Goal: Task Accomplishment & Management: Manage account settings

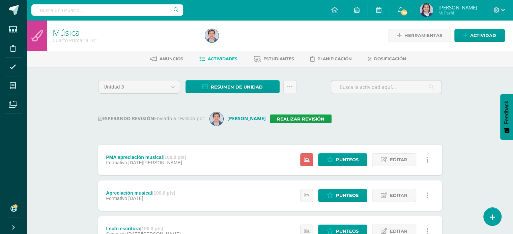
click at [396, 109] on div "Unidad 3 Unidad 1 Unidad 2 Unidad 3 Unidad 4 Resumen de unidad Descargar como H…" at bounding box center [269, 214] width 349 height 269
click at [86, 110] on div "Unidad 3 Unidad 1 Unidad 2 Unidad 3 Unidad 4 Resumen de unidad Descargar como H…" at bounding box center [270, 215] width 371 height 296
click at [81, 108] on div "Música Cuarto Primaria "A" Herramientas Detalle de asistencias Actividad Anunci…" at bounding box center [270, 191] width 486 height 343
click at [404, 114] on div "ESPERANDO REVISIÓN Enviado a revision por: Miguel Ramos Realizar revisión" at bounding box center [270, 118] width 344 height 13
click at [289, 119] on link "Realizar revisión" at bounding box center [301, 119] width 62 height 9
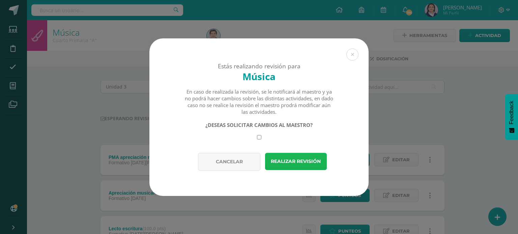
click at [296, 161] on button "Realizar revisión" at bounding box center [296, 161] width 62 height 17
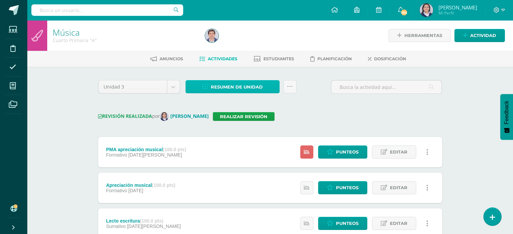
click at [241, 89] on span "Resumen de unidad" at bounding box center [237, 87] width 52 height 12
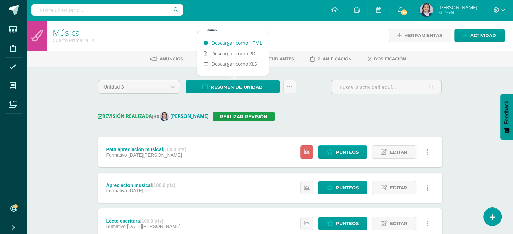
click at [235, 42] on link "Descargar como HTML" at bounding box center [233, 43] width 72 height 10
click at [290, 88] on icon at bounding box center [290, 87] width 6 height 6
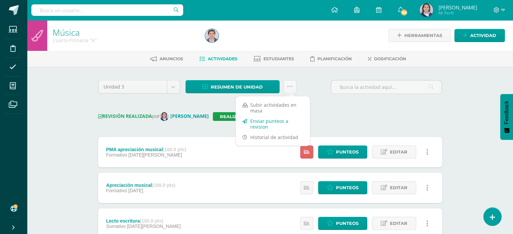
click at [278, 121] on link "Enviar punteos a revision" at bounding box center [273, 124] width 74 height 16
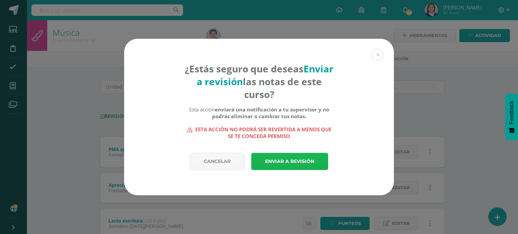
click at [291, 159] on link "Enviar a revisión" at bounding box center [289, 161] width 77 height 17
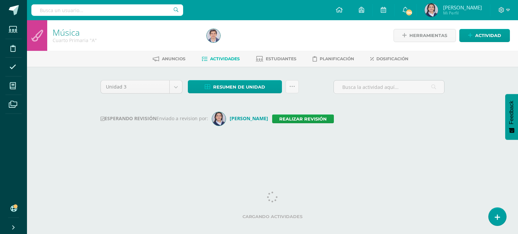
click at [100, 10] on input "text" at bounding box center [107, 9] width 152 height 11
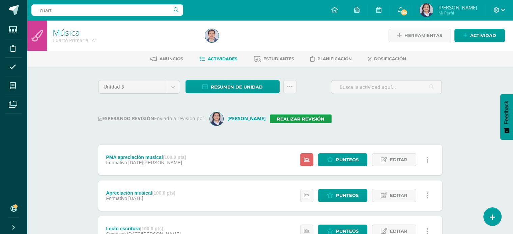
type input "cuarto"
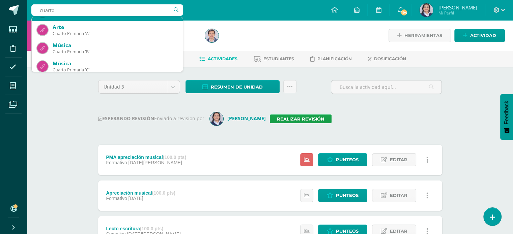
scroll to position [34, 0]
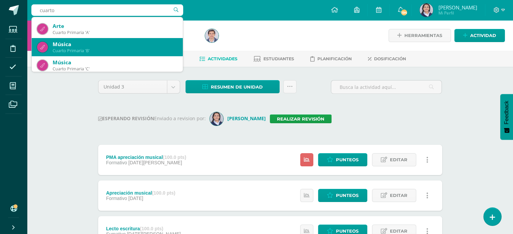
click at [112, 47] on div "Música" at bounding box center [115, 44] width 125 height 7
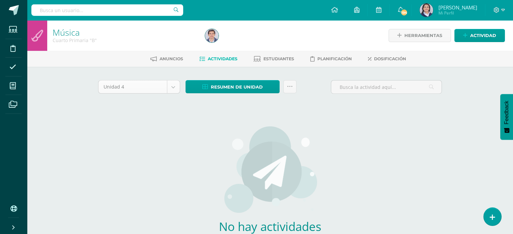
click at [178, 86] on body "Estudiantes Disciplina Asistencia Mis cursos Archivos Soporte Ayuda Reportar un…" at bounding box center [256, 145] width 513 height 290
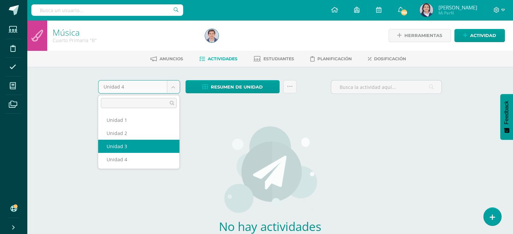
select select "Unidad 3"
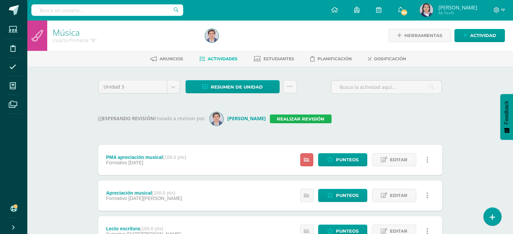
click at [303, 120] on link "Realizar revisión" at bounding box center [301, 119] width 62 height 9
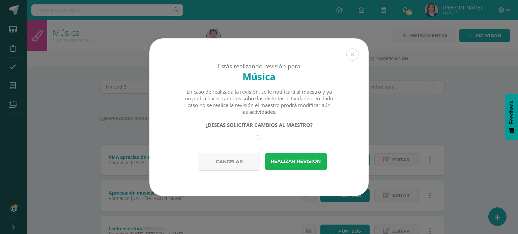
click at [302, 161] on button "Realizar revisión" at bounding box center [296, 161] width 62 height 17
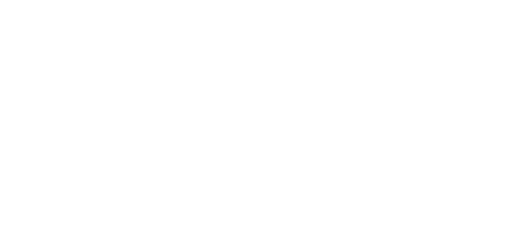
click at [0, 0] on html at bounding box center [0, 0] width 0 height 0
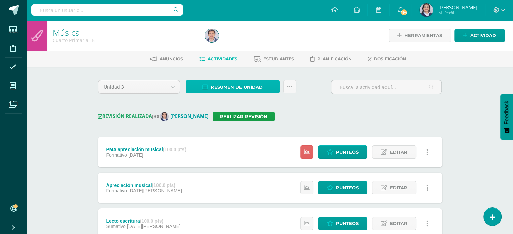
click at [229, 86] on span "Resumen de unidad" at bounding box center [237, 87] width 52 height 12
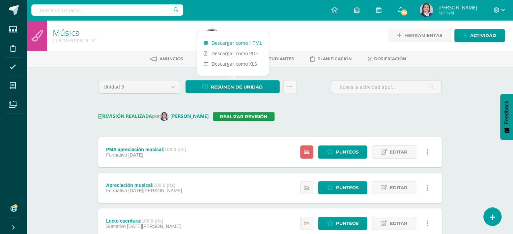
click at [229, 41] on link "Descargar como HTML" at bounding box center [233, 43] width 72 height 10
click at [314, 116] on div "REVISIÓN REALIZADA por Claudia Ordóñez Realizar revisión" at bounding box center [270, 116] width 344 height 9
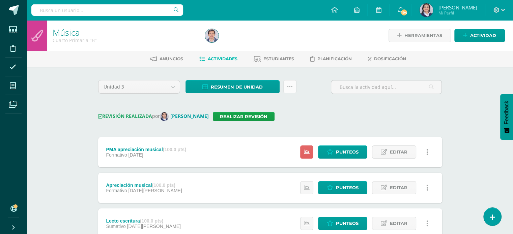
click at [293, 86] on link at bounding box center [289, 86] width 13 height 13
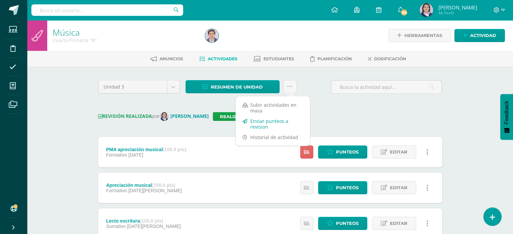
click at [276, 118] on link "Enviar punteos a revision" at bounding box center [273, 124] width 74 height 16
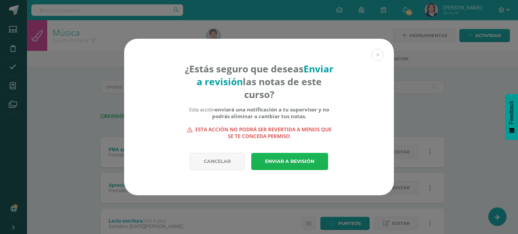
click at [286, 163] on link "Enviar a revisión" at bounding box center [289, 161] width 77 height 17
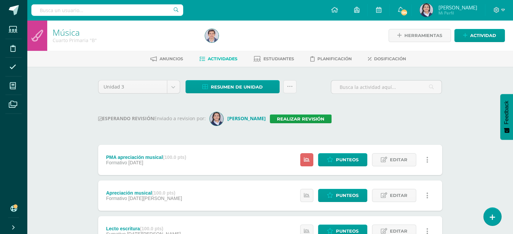
click at [372, 112] on div "Unidad 3 Unidad 1 Unidad 2 Unidad 3 Unidad 4 Resumen de unidad Descargar como H…" at bounding box center [269, 214] width 349 height 269
click at [390, 126] on div "Unidad 3 Unidad 1 Unidad 2 Unidad 3 Unidad 4 Resumen de unidad Descargar como H…" at bounding box center [269, 214] width 349 height 269
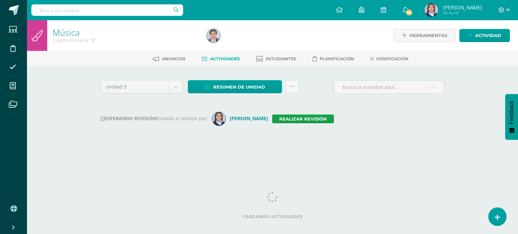
click at [100, 9] on input "text" at bounding box center [107, 9] width 152 height 11
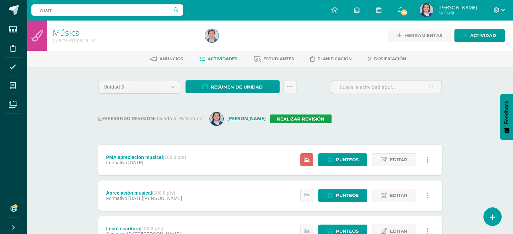
type input "cuarto"
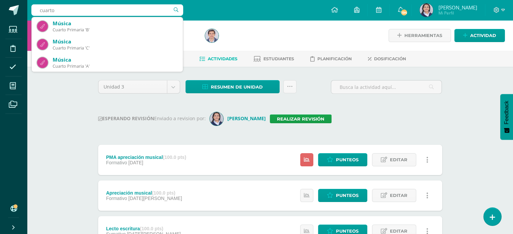
scroll to position [55, 0]
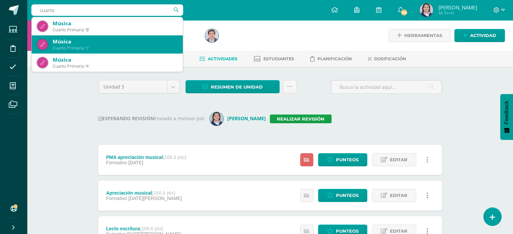
click at [97, 45] on div "Cuarto Primaria 'C'" at bounding box center [115, 48] width 125 height 6
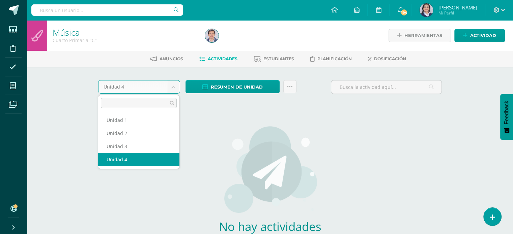
click at [174, 89] on body "Estudiantes Disciplina Asistencia Mis cursos Archivos Soporte Ayuda Reportar un…" at bounding box center [256, 145] width 513 height 290
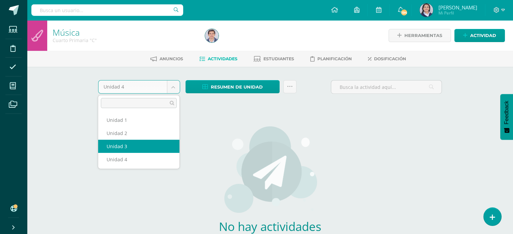
select select "Unidad 3"
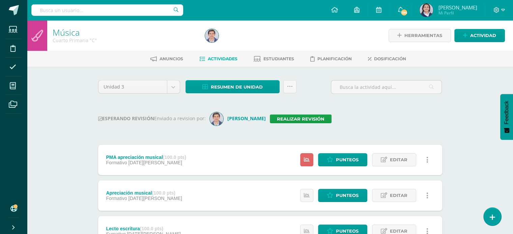
click at [293, 123] on div "ESPERANDO REVISIÓN Enviado a revision por: [PERSON_NAME] Realizar revisión" at bounding box center [270, 118] width 344 height 13
click at [293, 120] on link "Realizar revisión" at bounding box center [301, 119] width 62 height 9
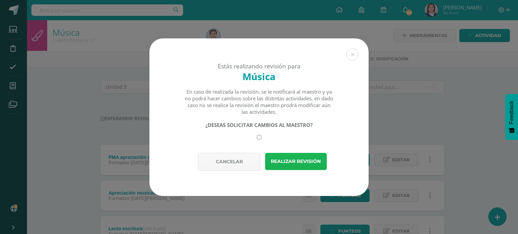
click at [293, 160] on button "Realizar revisión" at bounding box center [296, 161] width 62 height 17
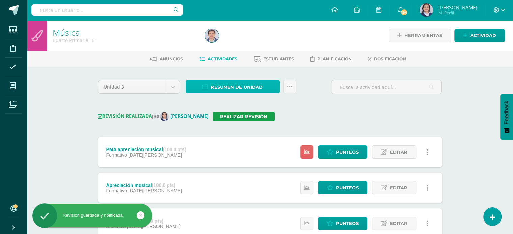
click at [229, 82] on span "Resumen de unidad" at bounding box center [237, 87] width 52 height 12
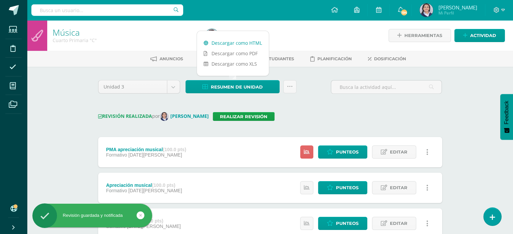
click at [230, 46] on link "Descargar como HTML" at bounding box center [233, 43] width 72 height 10
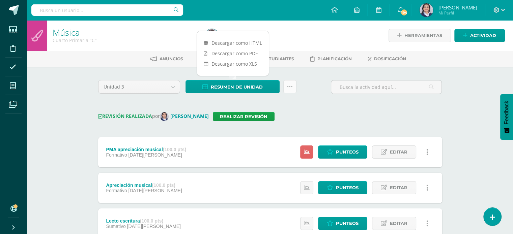
click at [290, 85] on icon at bounding box center [290, 87] width 6 height 6
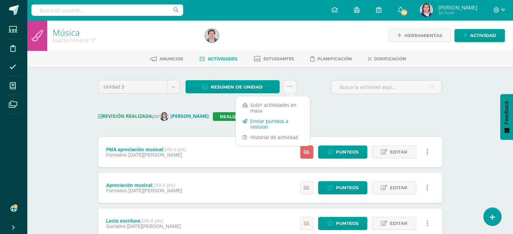
click at [277, 125] on link "Enviar punteos a revision" at bounding box center [273, 124] width 74 height 16
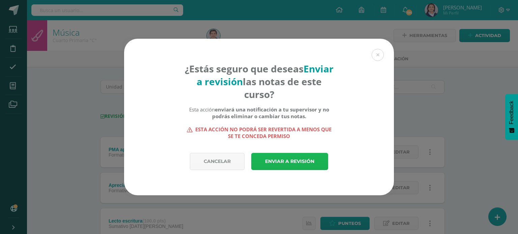
click at [302, 162] on link "Enviar a revisión" at bounding box center [289, 161] width 77 height 17
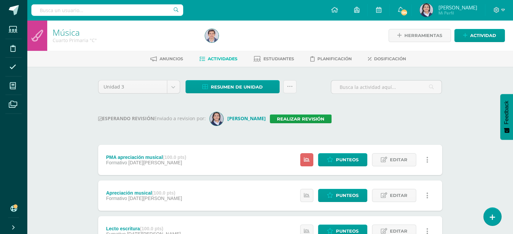
click at [94, 12] on input "text" at bounding box center [107, 9] width 152 height 11
type input "quinto"
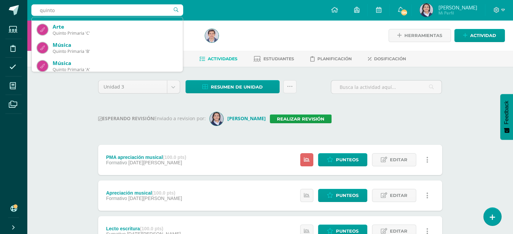
scroll to position [34, 0]
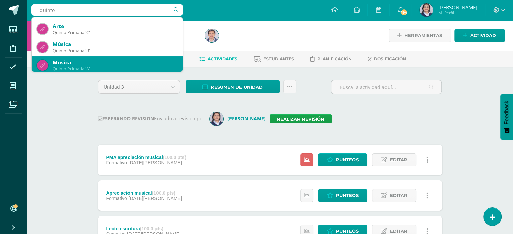
click at [113, 62] on div "Música" at bounding box center [115, 62] width 125 height 7
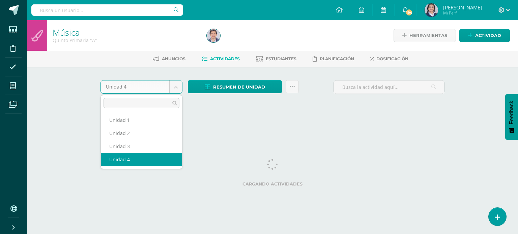
click at [174, 87] on body "Estudiantes Disciplina Asistencia Mis cursos Archivos Soporte Ayuda Reportar un…" at bounding box center [259, 63] width 518 height 126
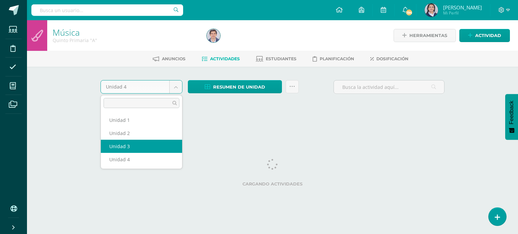
select select "Unidad 3"
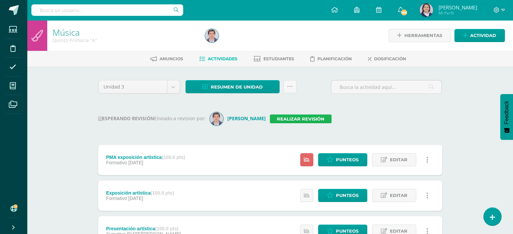
click at [295, 120] on link "Realizar revisión" at bounding box center [301, 119] width 62 height 9
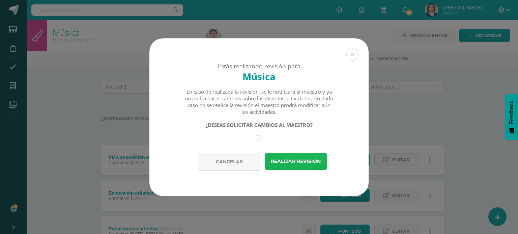
click at [298, 158] on button "Realizar revisión" at bounding box center [296, 161] width 62 height 17
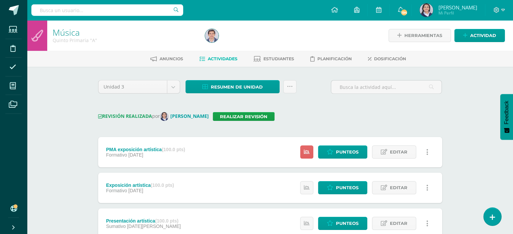
click at [245, 79] on div "Unidad 3 Unidad 1 Unidad 2 Unidad 3 Unidad 4 Resumen de unidad Descargar como H…" at bounding box center [270, 211] width 371 height 289
click at [244, 89] on span "Resumen de unidad" at bounding box center [237, 87] width 52 height 12
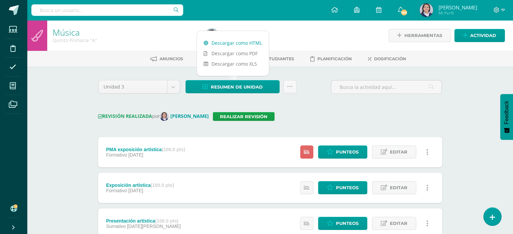
click at [236, 45] on link "Descargar como HTML" at bounding box center [233, 43] width 72 height 10
click at [290, 88] on icon at bounding box center [290, 87] width 6 height 6
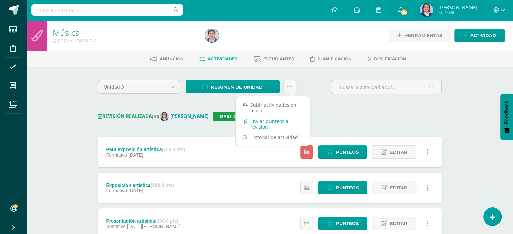
click at [273, 125] on link "Enviar punteos a revision" at bounding box center [273, 124] width 74 height 16
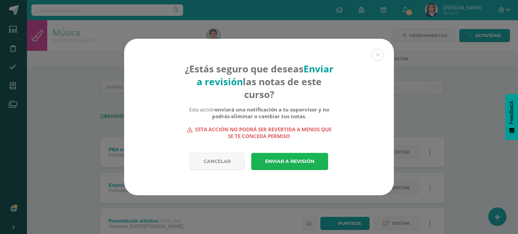
click at [313, 164] on link "Enviar a revisión" at bounding box center [289, 161] width 77 height 17
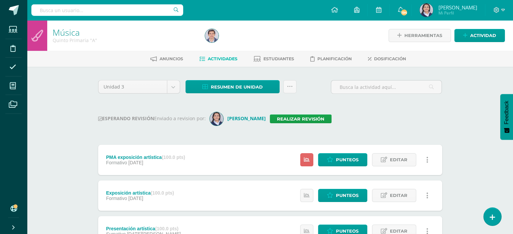
click at [107, 9] on input "text" at bounding box center [107, 9] width 152 height 11
type input "quinto"
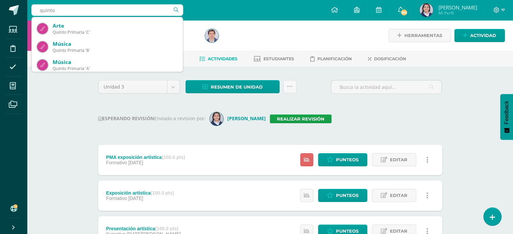
scroll to position [34, 0]
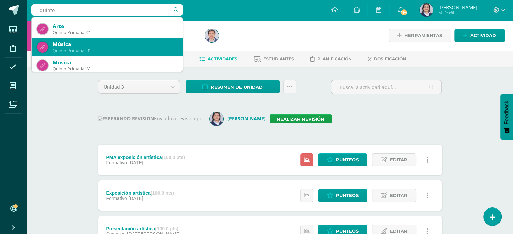
click at [85, 48] on div "Quinto Primaria 'B'" at bounding box center [115, 51] width 125 height 6
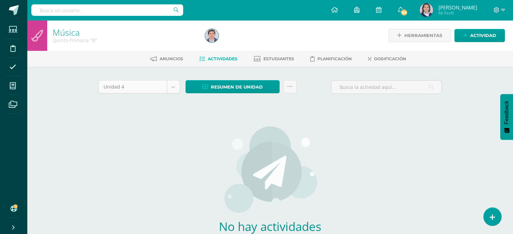
click at [174, 84] on body "Estudiantes Disciplina Asistencia Mis cursos Archivos Soporte Ayuda Reportar un…" at bounding box center [256, 145] width 513 height 290
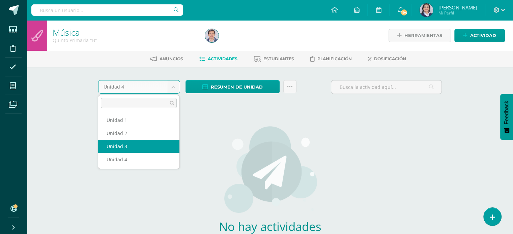
select select "Unidad 3"
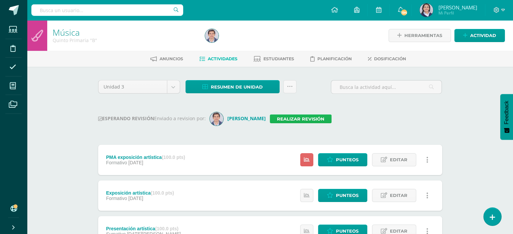
click at [284, 117] on link "Realizar revisión" at bounding box center [301, 119] width 62 height 9
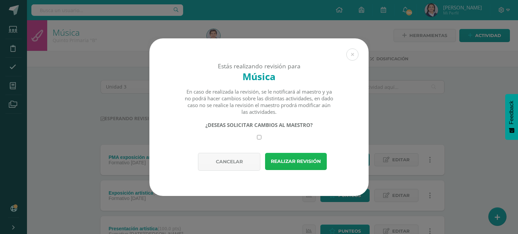
click at [282, 160] on button "Realizar revisión" at bounding box center [296, 161] width 62 height 17
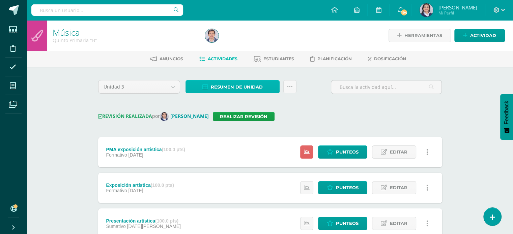
click at [227, 88] on span "Resumen de unidad" at bounding box center [237, 87] width 52 height 12
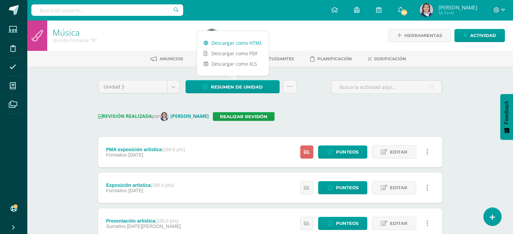
click at [224, 41] on link "Descargar como HTML" at bounding box center [233, 43] width 72 height 10
click at [287, 85] on icon at bounding box center [290, 87] width 6 height 6
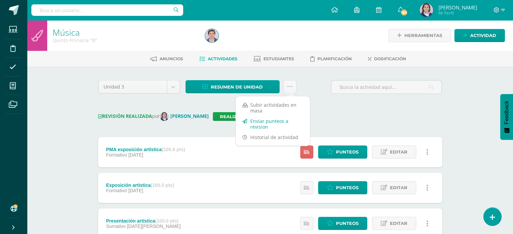
click at [275, 121] on link "Enviar punteos a revision" at bounding box center [273, 124] width 74 height 16
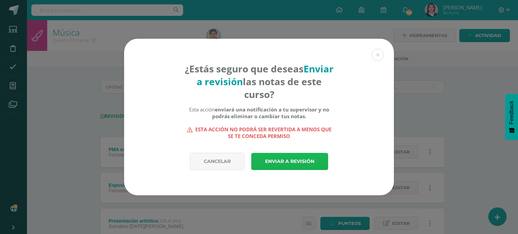
click at [284, 163] on link "Enviar a revisión" at bounding box center [289, 161] width 77 height 17
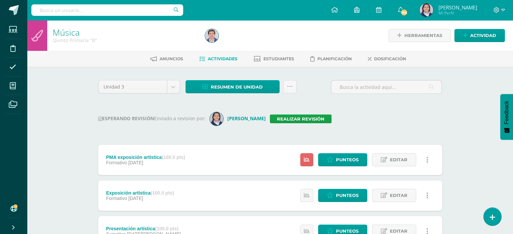
click at [125, 8] on input "text" at bounding box center [107, 9] width 152 height 11
type input "quinto"
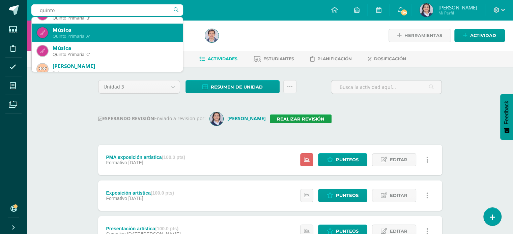
scroll to position [67, 0]
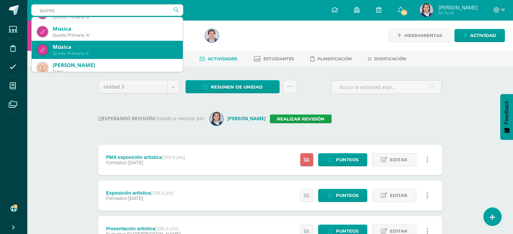
click at [82, 51] on div "Quinto Primaria 'C'" at bounding box center [115, 54] width 125 height 6
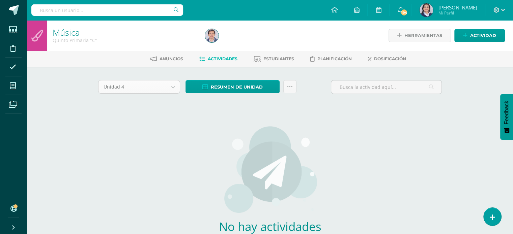
click at [171, 87] on body "Estudiantes Disciplina Asistencia Mis cursos Archivos Soporte Ayuda Reportar un…" at bounding box center [256, 145] width 513 height 290
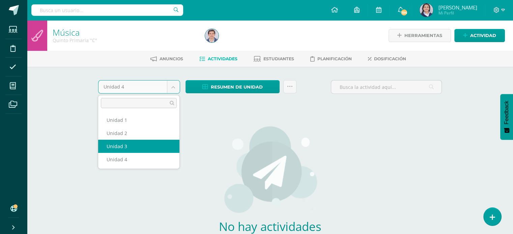
select select "Unidad 3"
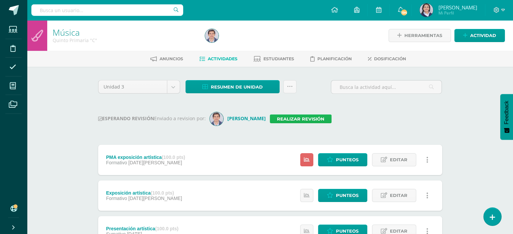
click at [298, 120] on link "Realizar revisión" at bounding box center [301, 119] width 62 height 9
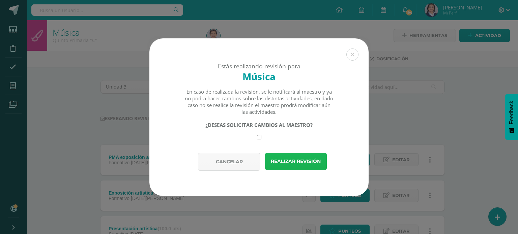
click at [299, 160] on button "Realizar revisión" at bounding box center [296, 161] width 62 height 17
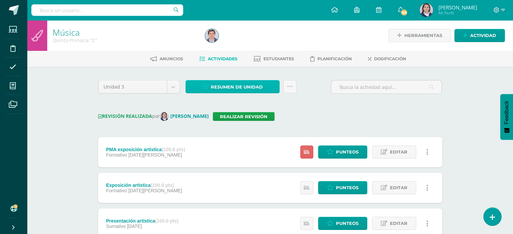
click at [249, 89] on span "Resumen de unidad" at bounding box center [237, 87] width 52 height 12
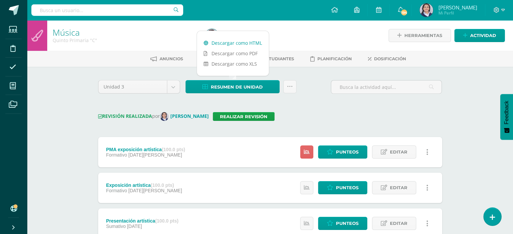
click at [228, 41] on link "Descargar como HTML" at bounding box center [233, 43] width 72 height 10
click at [291, 88] on icon at bounding box center [290, 87] width 6 height 6
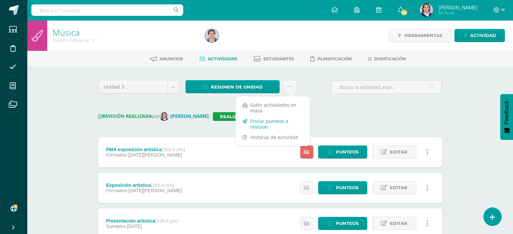
click at [277, 121] on link "Enviar punteos a revision" at bounding box center [273, 124] width 74 height 16
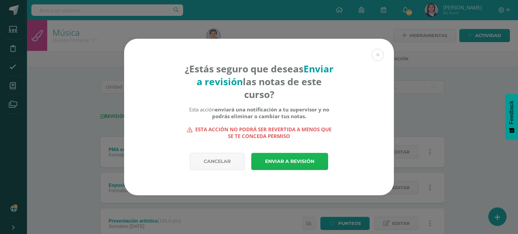
click at [308, 161] on link "Enviar a revisión" at bounding box center [289, 161] width 77 height 17
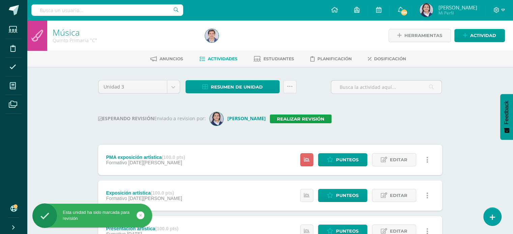
click at [385, 118] on div "ESPERANDO REVISIÓN Enviado a revision por: [PERSON_NAME] Realizar revisión" at bounding box center [270, 118] width 344 height 13
click at [109, 14] on input "text" at bounding box center [107, 9] width 152 height 11
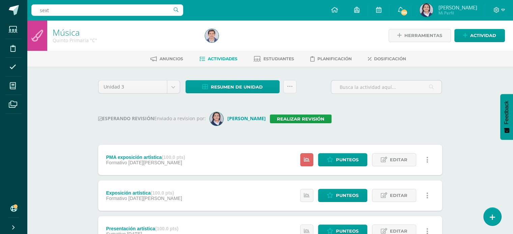
type input "sexto"
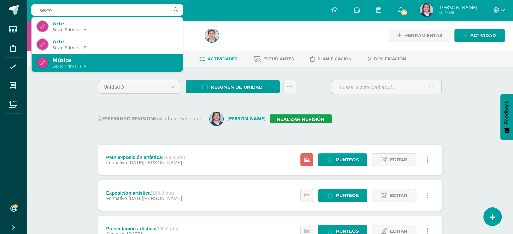
click at [86, 62] on div "Música" at bounding box center [115, 59] width 125 height 7
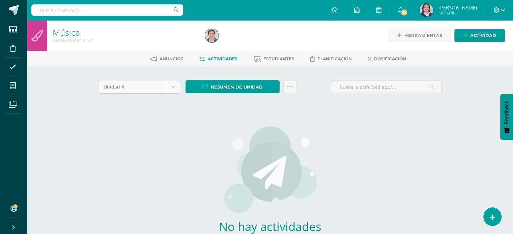
click at [177, 88] on body "Estudiantes Disciplina Asistencia Mis cursos Archivos Soporte Ayuda Reportar un…" at bounding box center [256, 145] width 513 height 290
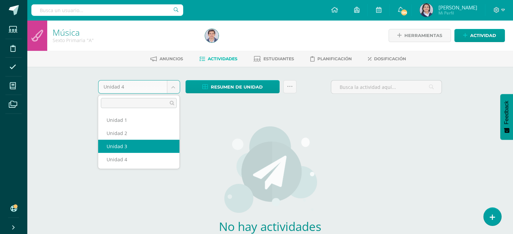
select select "Unidad 3"
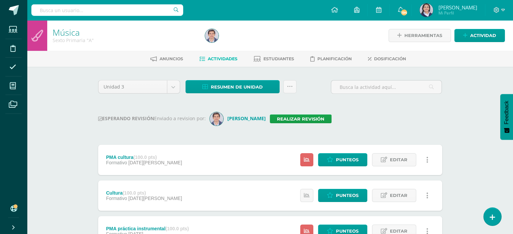
click at [286, 113] on div "ESPERANDO REVISIÓN Enviado a revision por: [PERSON_NAME] Realizar revisión" at bounding box center [270, 118] width 344 height 13
click at [286, 116] on link "Realizar revisión" at bounding box center [301, 119] width 62 height 9
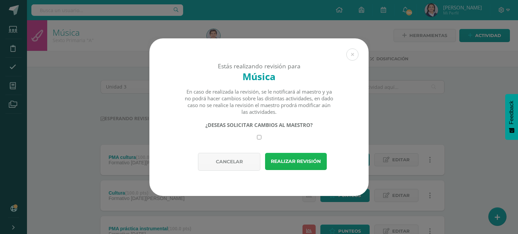
click at [289, 162] on button "Realizar revisión" at bounding box center [296, 161] width 62 height 17
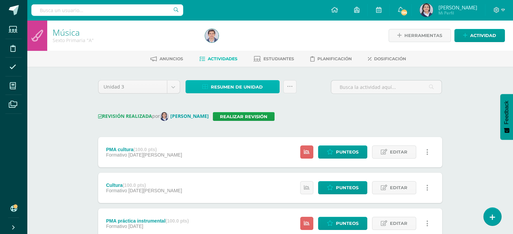
click at [245, 86] on span "Resumen de unidad" at bounding box center [237, 87] width 52 height 12
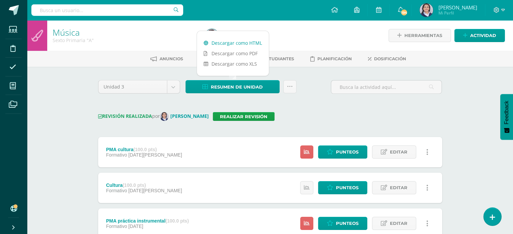
click at [231, 45] on link "Descargar como HTML" at bounding box center [233, 43] width 72 height 10
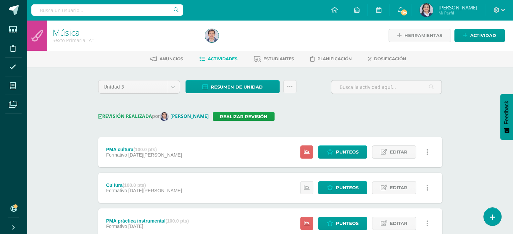
click at [111, 9] on input "text" at bounding box center [107, 9] width 152 height 11
type input "sexto"
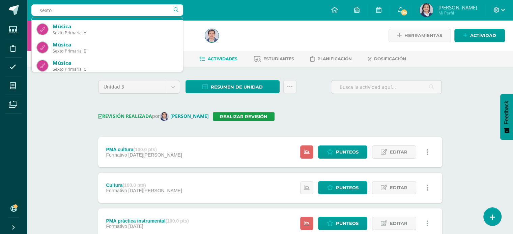
scroll to position [34, 0]
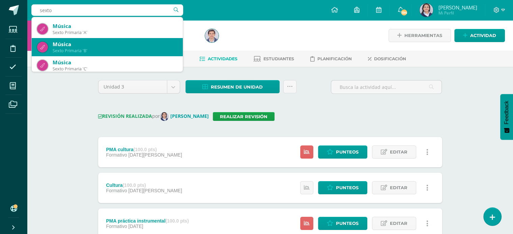
click at [111, 50] on div "Sexto Primaria 'B'" at bounding box center [115, 51] width 125 height 6
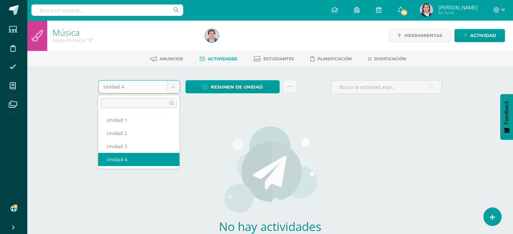
click at [171, 87] on body "Estudiantes Disciplina Asistencia Mis cursos Archivos Soporte Ayuda Reportar un…" at bounding box center [256, 145] width 513 height 290
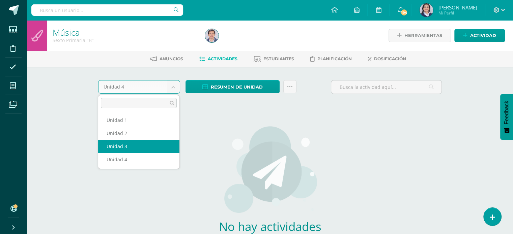
select select "Unidad 3"
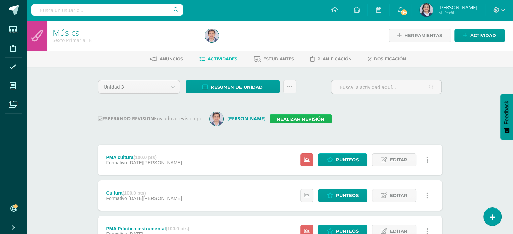
click at [282, 118] on link "Realizar revisión" at bounding box center [301, 119] width 62 height 9
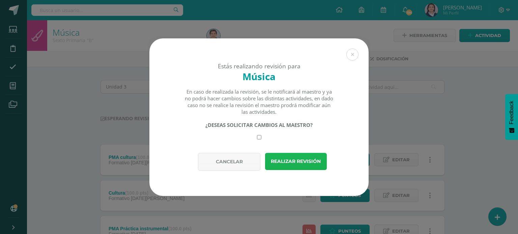
click at [276, 160] on button "Realizar revisión" at bounding box center [296, 161] width 62 height 17
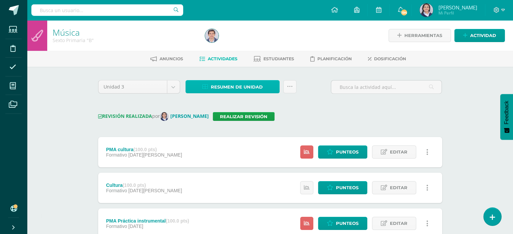
click at [232, 86] on span "Resumen de unidad" at bounding box center [237, 87] width 52 height 12
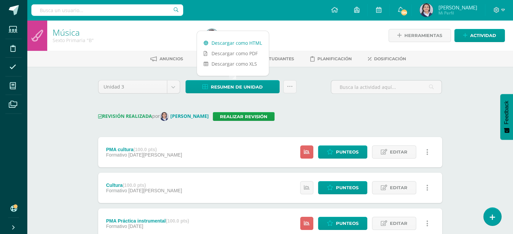
click at [229, 43] on link "Descargar como HTML" at bounding box center [233, 43] width 72 height 10
click at [388, 128] on div "Unidad 3 Unidad 1 Unidad 2 Unidad 3 Unidad 4 Resumen de unidad Subir actividade…" at bounding box center [269, 211] width 349 height 262
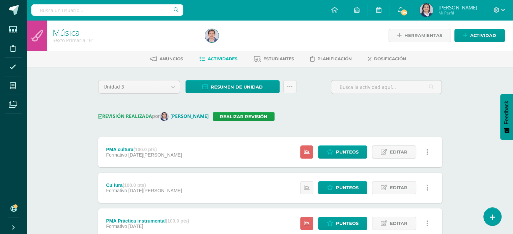
click at [116, 12] on input "text" at bounding box center [107, 9] width 152 height 11
type input "sexto"
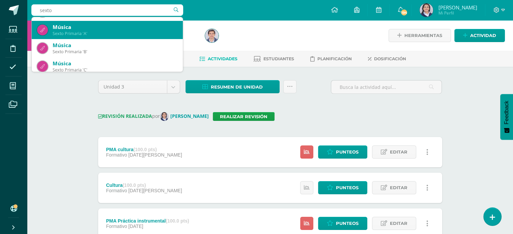
scroll to position [34, 0]
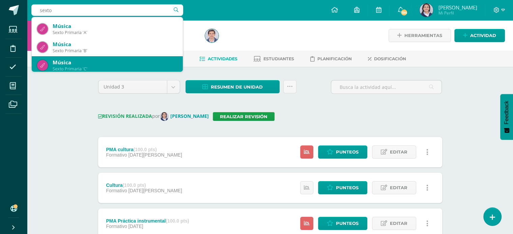
click at [94, 62] on div "Música" at bounding box center [115, 62] width 125 height 7
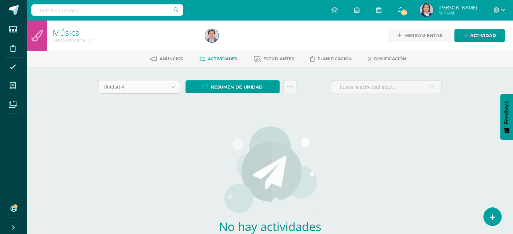
click at [173, 86] on body "Estudiantes Disciplina Asistencia Mis cursos Archivos Soporte Ayuda Reportar un…" at bounding box center [256, 145] width 513 height 290
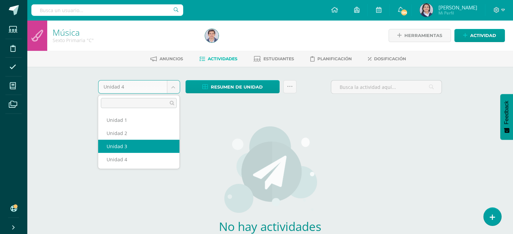
select select "Unidad 3"
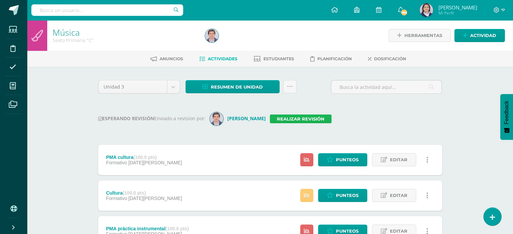
click at [289, 121] on link "Realizar revisión" at bounding box center [301, 119] width 62 height 9
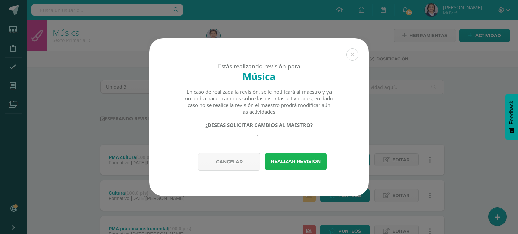
click at [294, 158] on button "Realizar revisión" at bounding box center [296, 161] width 62 height 17
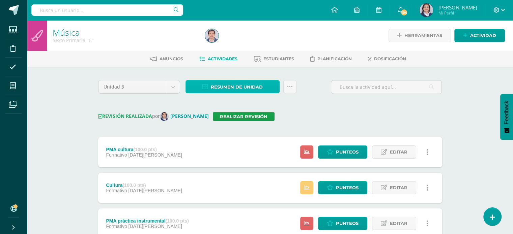
click at [221, 90] on span "Resumen de unidad" at bounding box center [237, 87] width 52 height 12
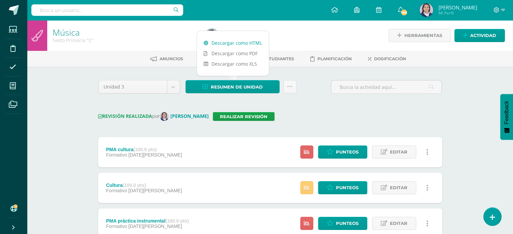
click at [224, 43] on link "Descargar como HTML" at bounding box center [233, 43] width 72 height 10
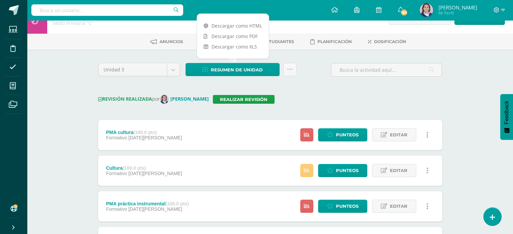
scroll to position [34, 0]
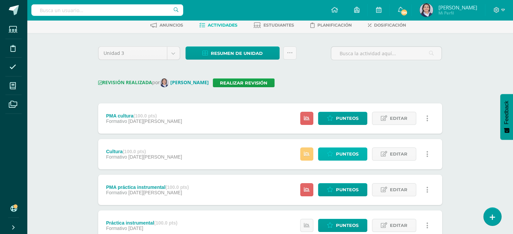
click at [337, 154] on span "Punteos" at bounding box center [347, 154] width 23 height 12
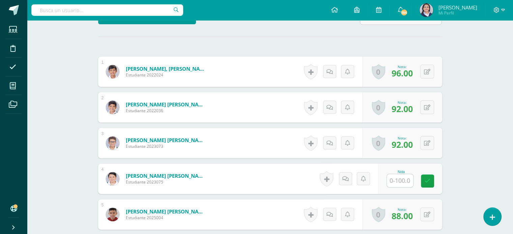
scroll to position [184, 0]
click at [395, 182] on input "text" at bounding box center [400, 180] width 26 height 13
type input "88"
click at [474, 81] on div "Música Sexto Primaria "C" Herramientas Detalle de asistencias Actividad Anuncio…" at bounding box center [270, 143] width 486 height 614
click at [78, 7] on input "text" at bounding box center [107, 9] width 152 height 11
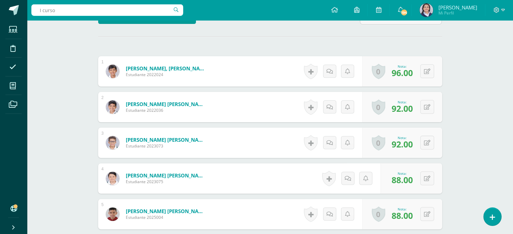
type input "I curso"
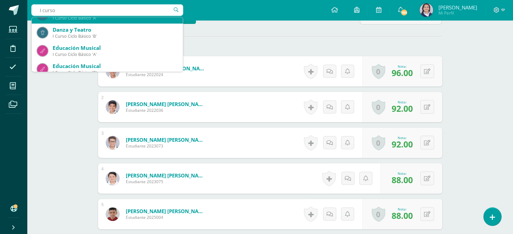
scroll to position [67, 0]
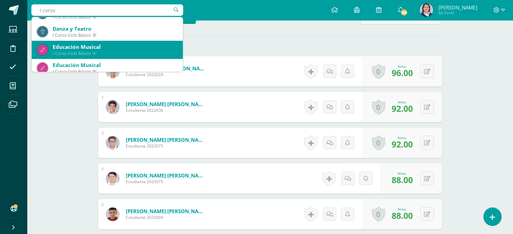
click at [122, 50] on div "Educación Musical" at bounding box center [115, 46] width 125 height 7
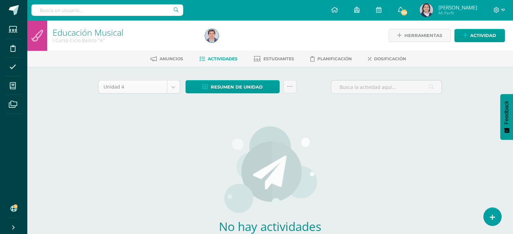
click at [173, 90] on body "Estudiantes Disciplina Asistencia Mis cursos Archivos Soporte Ayuda Reportar un…" at bounding box center [256, 145] width 513 height 290
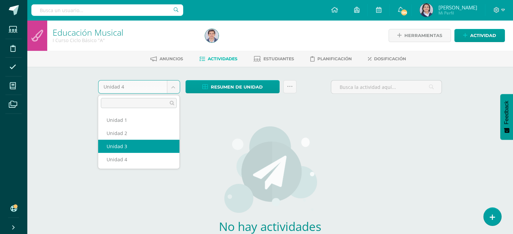
select select "Unidad 3"
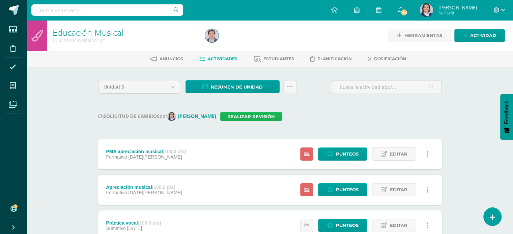
click at [242, 118] on link "Realizar revisión" at bounding box center [251, 116] width 62 height 9
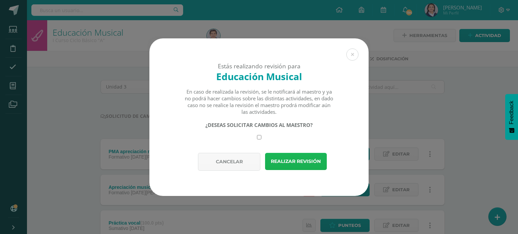
click at [298, 160] on button "Realizar revisión" at bounding box center [296, 161] width 62 height 17
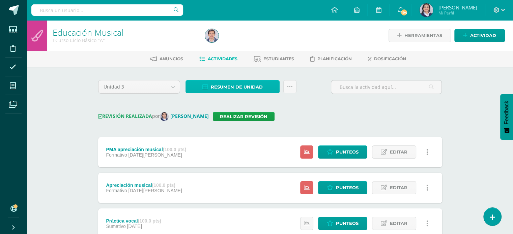
click at [240, 88] on span "Resumen de unidad" at bounding box center [237, 87] width 52 height 12
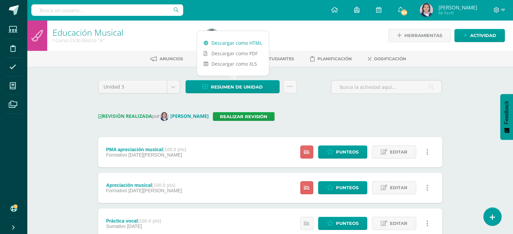
click at [240, 43] on link "Descargar como HTML" at bounding box center [233, 43] width 72 height 10
click at [67, 7] on input "text" at bounding box center [107, 9] width 152 height 11
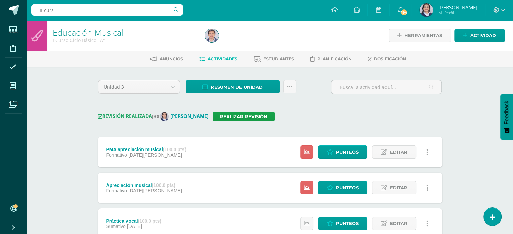
type input "II curso"
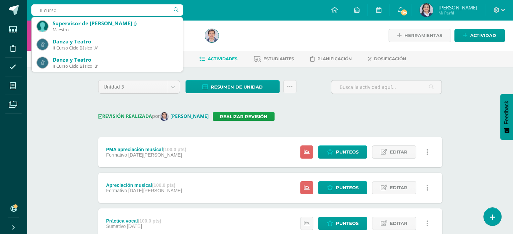
click at [76, 4] on input "II curso" at bounding box center [107, 9] width 152 height 11
click at [75, 10] on input "II curso" at bounding box center [107, 9] width 152 height 11
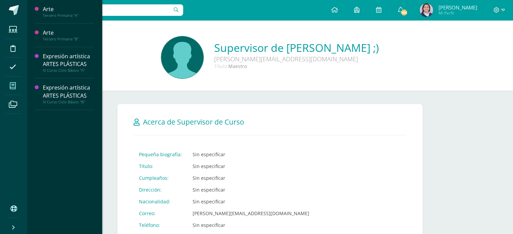
click at [11, 87] on icon at bounding box center [13, 86] width 6 height 7
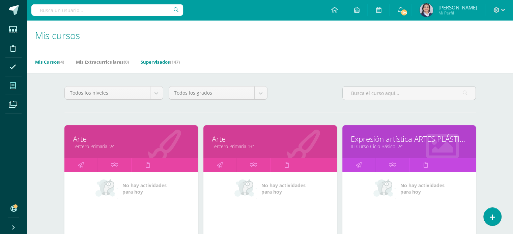
click at [161, 62] on link "Supervisados (147)" at bounding box center [160, 62] width 39 height 11
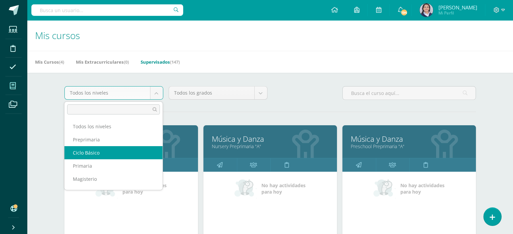
select select "7"
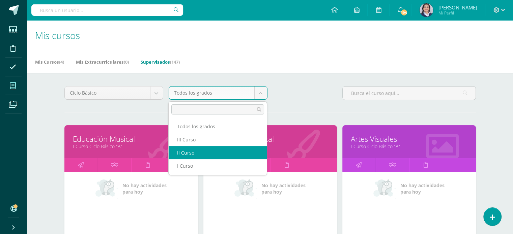
select select "19"
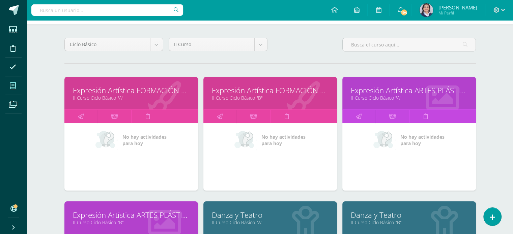
scroll to position [34, 0]
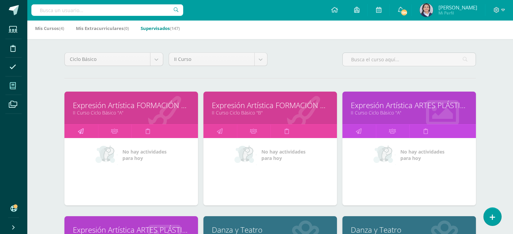
click at [78, 129] on icon at bounding box center [81, 131] width 6 height 13
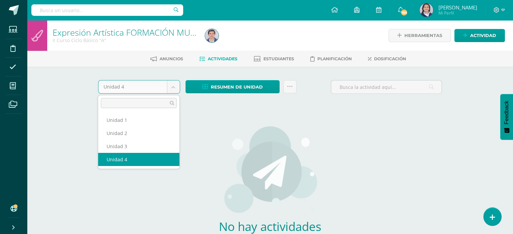
click at [175, 89] on body "Estudiantes Disciplina Asistencia Mis cursos Archivos Soporte Ayuda Reportar un…" at bounding box center [256, 145] width 513 height 290
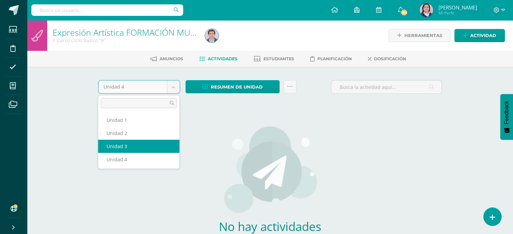
select select "Unidad 3"
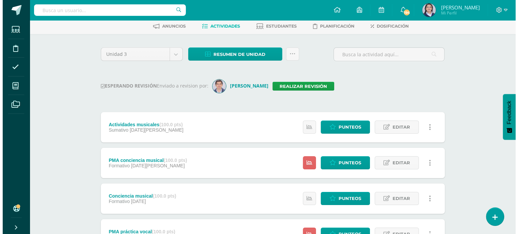
scroll to position [34, 0]
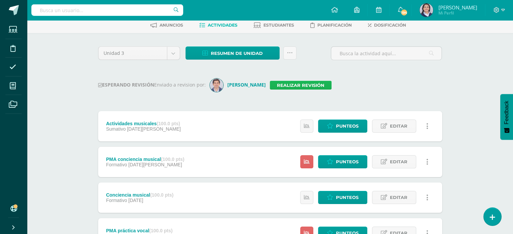
click at [309, 86] on link "Realizar revisión" at bounding box center [301, 85] width 62 height 9
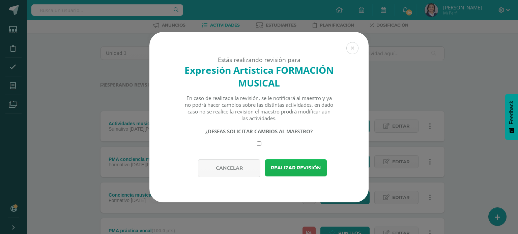
click at [293, 166] on button "Realizar revisión" at bounding box center [296, 167] width 62 height 17
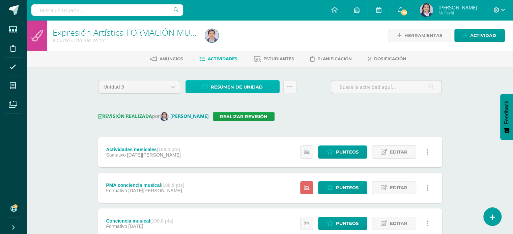
click at [232, 86] on span "Resumen de unidad" at bounding box center [237, 87] width 52 height 12
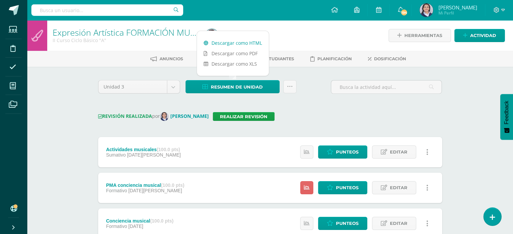
click at [235, 45] on link "Descargar como HTML" at bounding box center [233, 43] width 72 height 10
click at [105, 14] on input "text" at bounding box center [107, 9] width 152 height 11
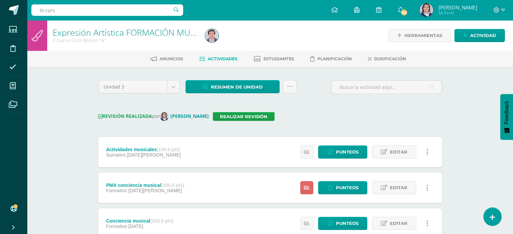
type input "III curso"
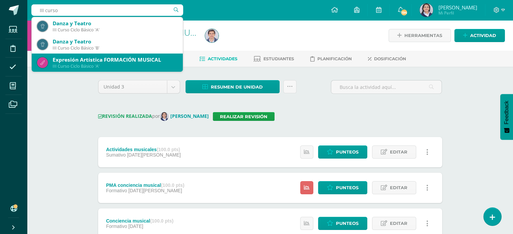
click at [138, 59] on div "Expresión Artística FORMACIÓN MUSICAL" at bounding box center [115, 59] width 125 height 7
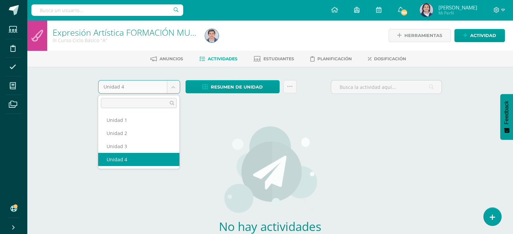
click at [172, 89] on body "Estudiantes Disciplina Asistencia Mis cursos Archivos Soporte Ayuda Reportar un…" at bounding box center [256, 145] width 513 height 290
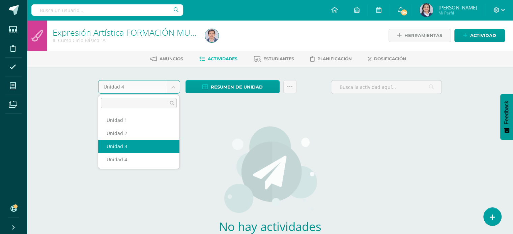
select select "Unidad 3"
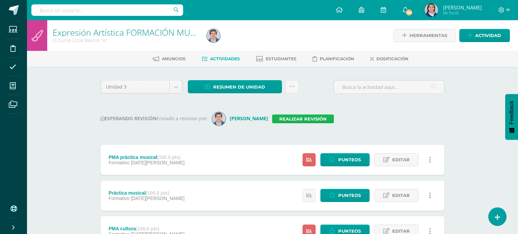
click at [303, 120] on link "Realizar revisión" at bounding box center [303, 119] width 62 height 9
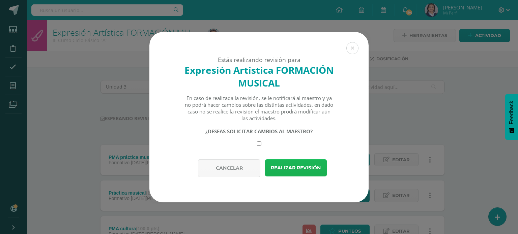
click at [299, 164] on button "Realizar revisión" at bounding box center [296, 167] width 62 height 17
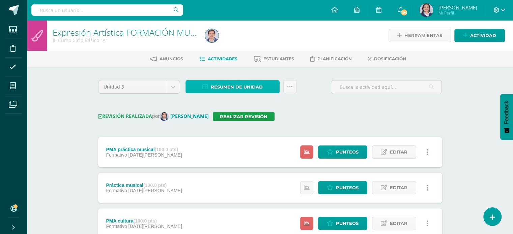
click at [266, 84] on link "Resumen de unidad" at bounding box center [232, 86] width 94 height 13
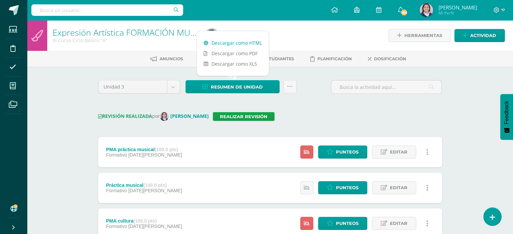
click at [239, 43] on link "Descargar como HTML" at bounding box center [233, 43] width 72 height 10
click at [291, 86] on icon at bounding box center [290, 87] width 6 height 6
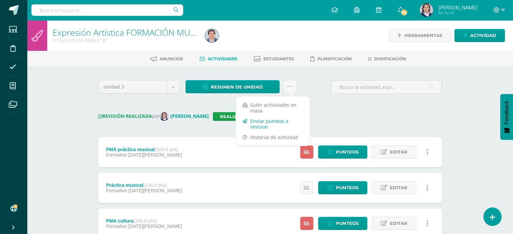
click at [276, 123] on link "Enviar punteos a revision" at bounding box center [273, 124] width 74 height 16
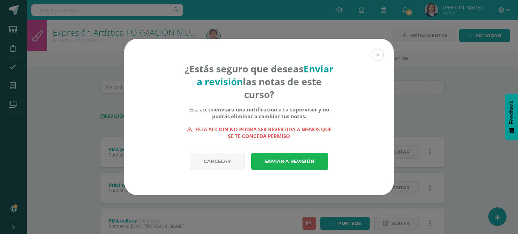
click at [307, 166] on link "Enviar a revisión" at bounding box center [289, 161] width 77 height 17
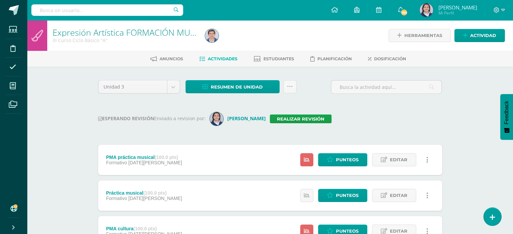
click at [399, 127] on div "Unidad 3 Unidad 1 Unidad 2 Unidad 3 Unidad 4 Resumen de unidad Descargar como H…" at bounding box center [269, 214] width 349 height 269
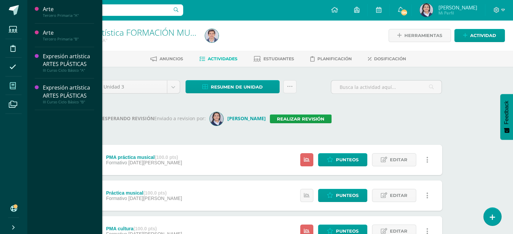
click at [13, 87] on icon at bounding box center [13, 86] width 6 height 7
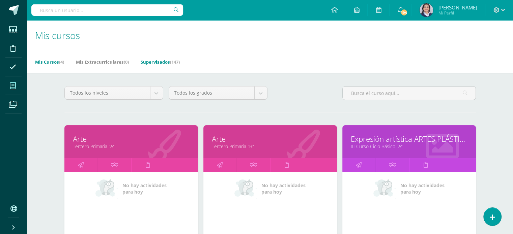
click at [154, 60] on link "Supervisados (147)" at bounding box center [160, 62] width 39 height 11
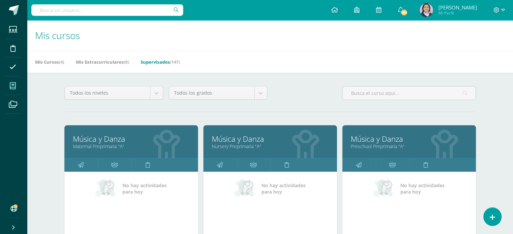
click at [306, 93] on div "Todos los niveles Todos los niveles Preprimaria Ciclo Básico [GEOGRAPHIC_DATA] …" at bounding box center [270, 95] width 417 height 19
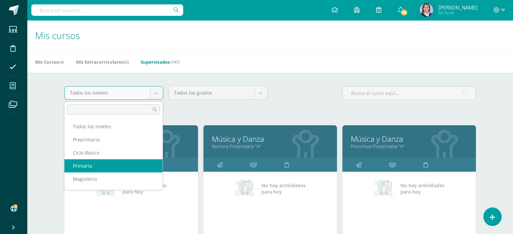
select select "6"
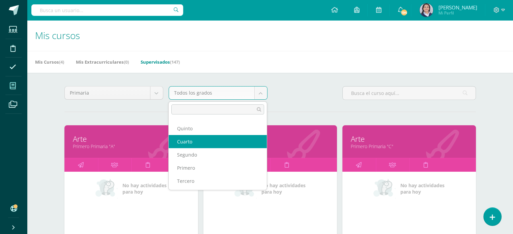
scroll to position [24, 0]
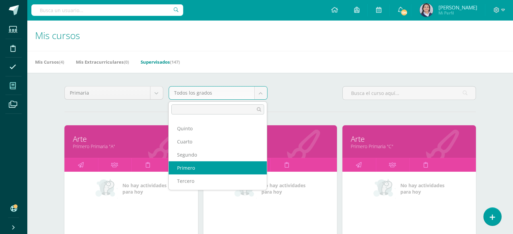
select select "12"
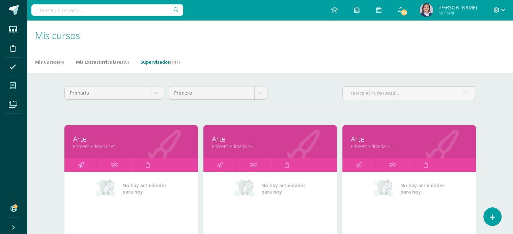
click at [79, 166] on icon at bounding box center [81, 164] width 6 height 13
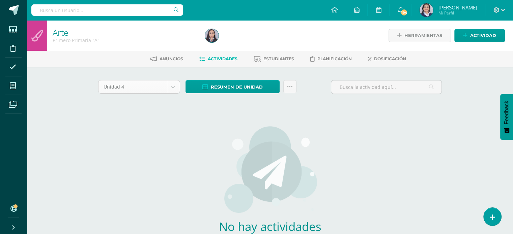
click at [175, 91] on body "Estudiantes Disciplina Asistencia Mis cursos Archivos Soporte Ayuda Reportar un…" at bounding box center [256, 145] width 513 height 290
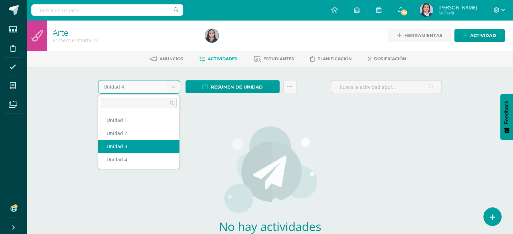
select select "Unidad 3"
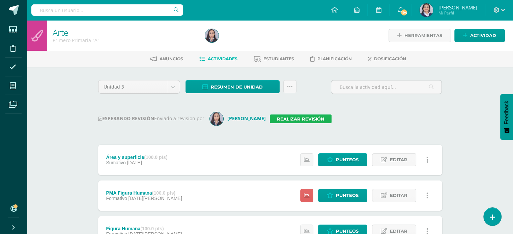
click at [283, 118] on link "Realizar revisión" at bounding box center [301, 119] width 62 height 9
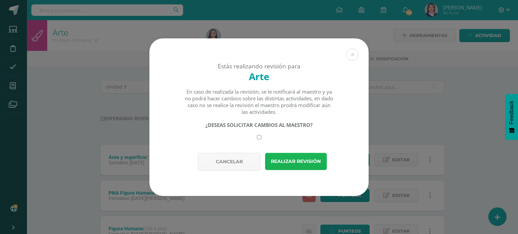
click at [292, 161] on button "Realizar revisión" at bounding box center [296, 161] width 62 height 17
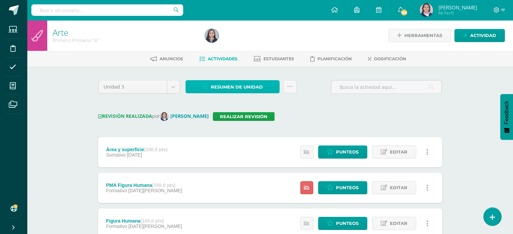
click at [230, 88] on span "Resumen de unidad" at bounding box center [237, 87] width 52 height 12
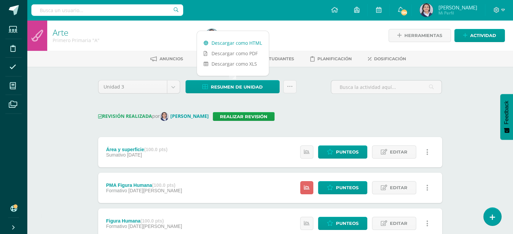
click at [233, 43] on link "Descargar como HTML" at bounding box center [233, 43] width 72 height 10
click at [329, 131] on div "Unidad 3 Unidad 1 Unidad 2 Unidad 3 Unidad 4 Resumen de unidad Subir actividade…" at bounding box center [269, 211] width 349 height 262
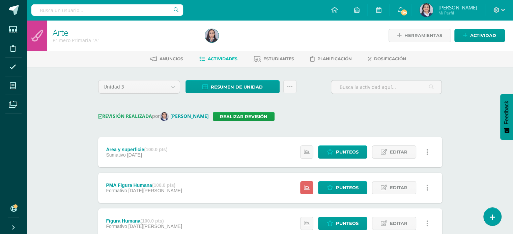
click at [109, 10] on input "text" at bounding box center [107, 9] width 152 height 11
type input "primero"
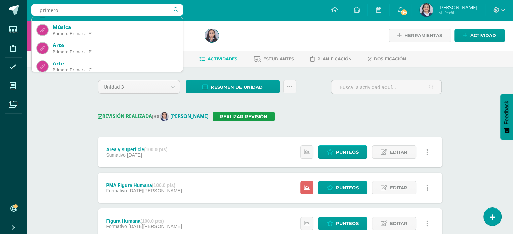
scroll to position [34, 0]
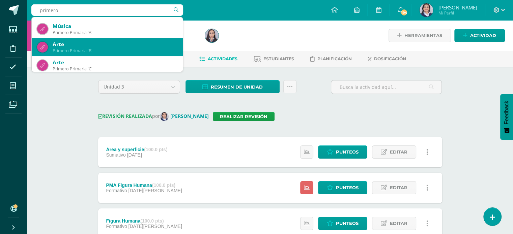
click at [100, 46] on div "Arte" at bounding box center [115, 44] width 125 height 7
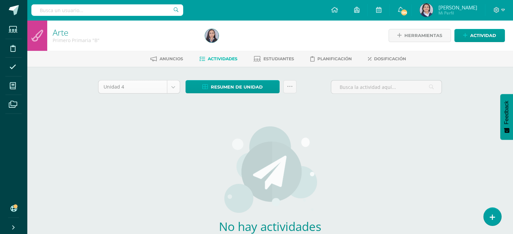
click at [172, 87] on body "Estudiantes Disciplina Asistencia Mis cursos Archivos Soporte Ayuda Reportar un…" at bounding box center [256, 145] width 513 height 290
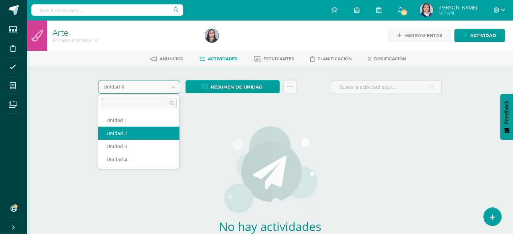
select select "Unidad 2"
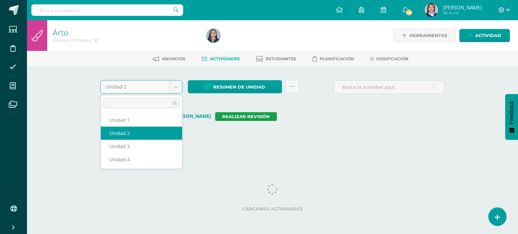
click at [177, 83] on body "Estudiantes Disciplina Asistencia Mis cursos Archivos Soporte Ayuda Reportar un…" at bounding box center [259, 75] width 518 height 151
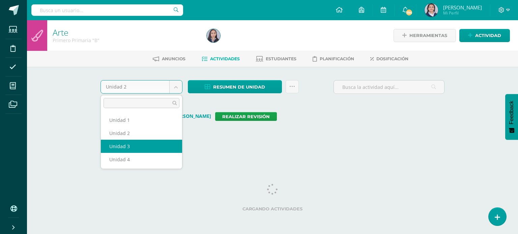
select select "Unidad 3"
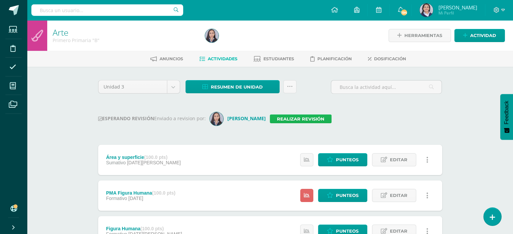
click at [270, 120] on link "Realizar revisión" at bounding box center [301, 119] width 62 height 9
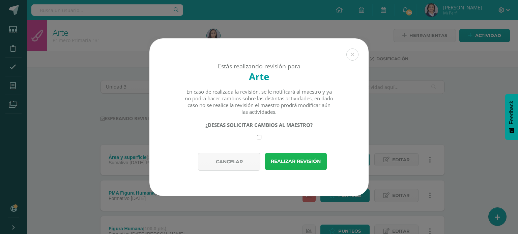
click at [279, 158] on button "Realizar revisión" at bounding box center [296, 161] width 62 height 17
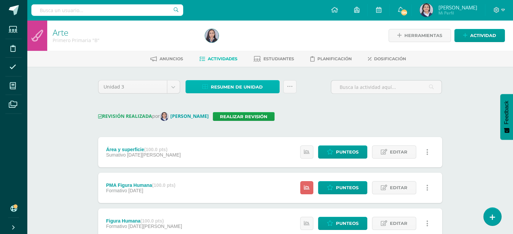
click at [235, 84] on span "Resumen de unidad" at bounding box center [237, 87] width 52 height 12
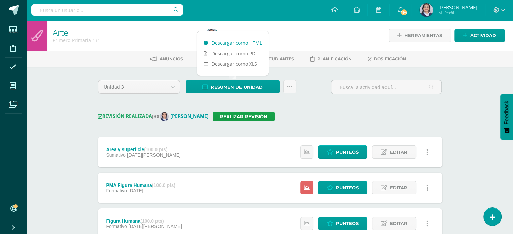
click at [233, 46] on link "Descargar como HTML" at bounding box center [233, 43] width 72 height 10
click at [108, 7] on input "text" at bounding box center [107, 9] width 152 height 11
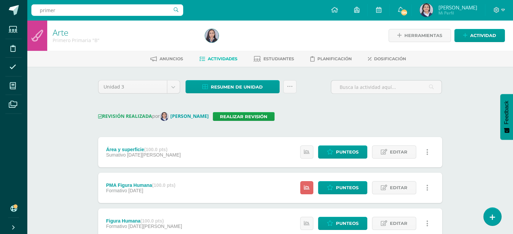
type input "primero"
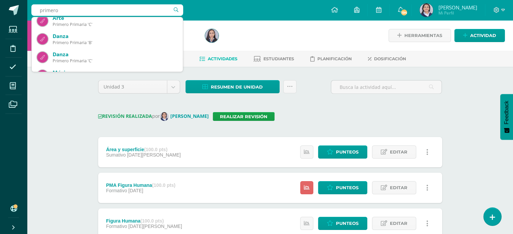
scroll to position [76, 0]
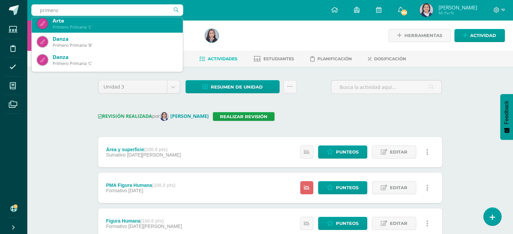
click at [84, 24] on div "Primero Primaria 'C'" at bounding box center [115, 27] width 125 height 6
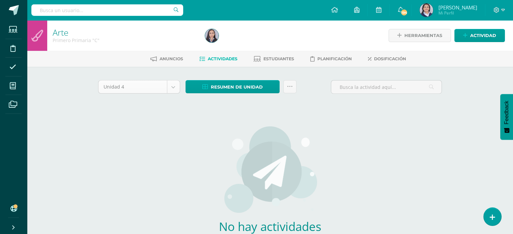
click at [172, 91] on body "Estudiantes Disciplina Asistencia Mis cursos Archivos Soporte Ayuda Reportar un…" at bounding box center [256, 145] width 513 height 290
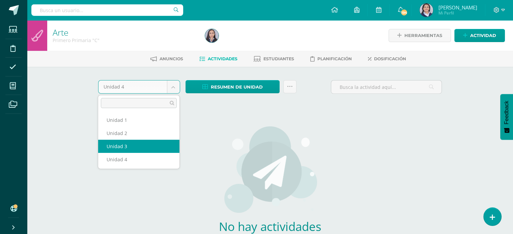
select select "Unidad 3"
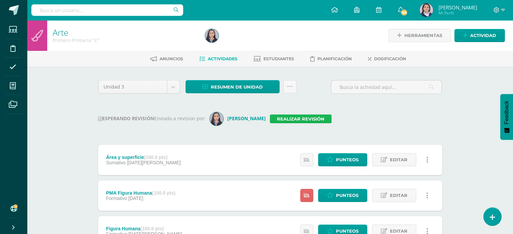
click at [284, 116] on link "Realizar revisión" at bounding box center [301, 119] width 62 height 9
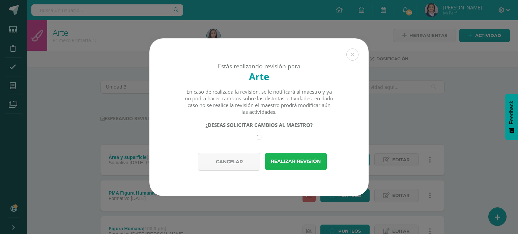
click at [293, 160] on button "Realizar revisión" at bounding box center [296, 161] width 62 height 17
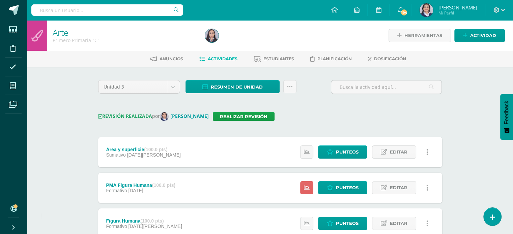
click at [359, 122] on div "Unidad 3 Unidad 1 Unidad 2 Unidad 3 Unidad 4 Resumen de unidad Descargar como H…" at bounding box center [269, 211] width 349 height 262
click at [339, 108] on div "Unidad 3 Unidad 1 Unidad 2 Unidad 3 Unidad 4 Resumen de unidad Descargar como H…" at bounding box center [269, 211] width 349 height 262
click at [247, 85] on span "Resumen de unidad" at bounding box center [237, 87] width 52 height 12
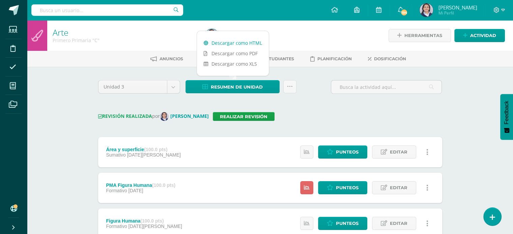
click at [235, 44] on link "Descargar como HTML" at bounding box center [233, 43] width 72 height 10
click at [292, 87] on icon at bounding box center [290, 87] width 6 height 6
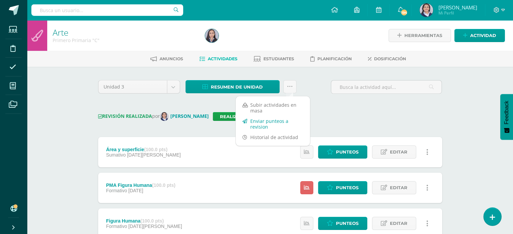
click at [275, 124] on link "Enviar punteos a revision" at bounding box center [273, 124] width 74 height 16
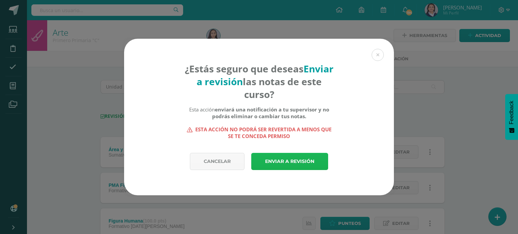
click at [302, 159] on link "Enviar a revisión" at bounding box center [289, 161] width 77 height 17
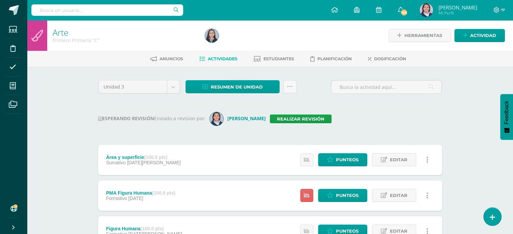
click at [109, 10] on input "text" at bounding box center [107, 9] width 152 height 11
type input "segundo"
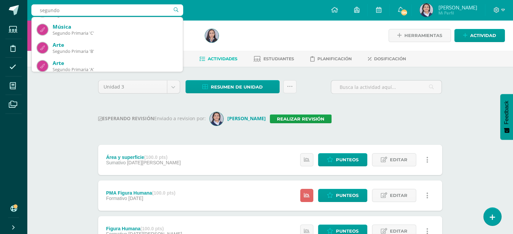
scroll to position [34, 0]
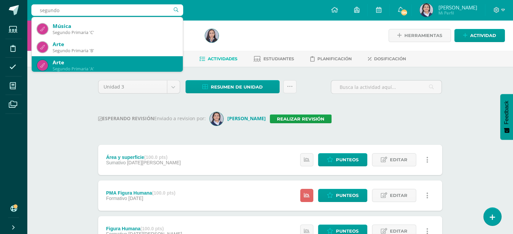
click at [62, 63] on div "Arte" at bounding box center [115, 62] width 125 height 7
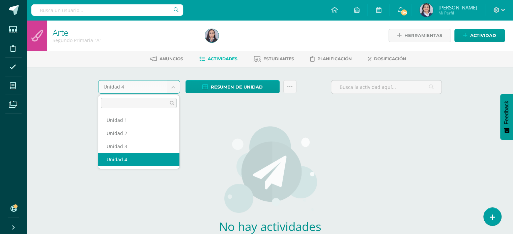
click at [173, 84] on body "Estudiantes Disciplina Asistencia Mis cursos Archivos Soporte Ayuda Reportar un…" at bounding box center [256, 145] width 513 height 290
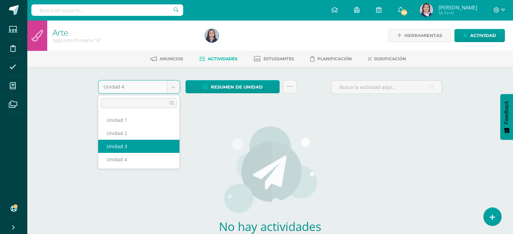
select select "Unidad 3"
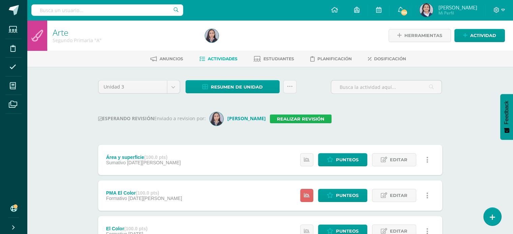
click at [284, 118] on link "Realizar revisión" at bounding box center [301, 119] width 62 height 9
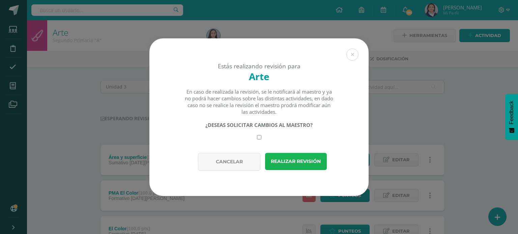
click at [299, 162] on button "Realizar revisión" at bounding box center [296, 161] width 62 height 17
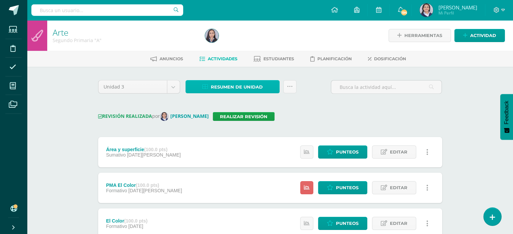
click at [240, 87] on span "Resumen de unidad" at bounding box center [237, 87] width 52 height 12
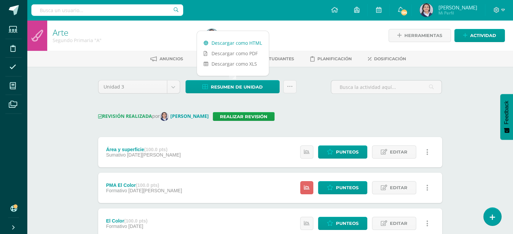
click at [239, 45] on link "Descargar como HTML" at bounding box center [233, 43] width 72 height 10
click at [289, 86] on icon at bounding box center [290, 87] width 6 height 6
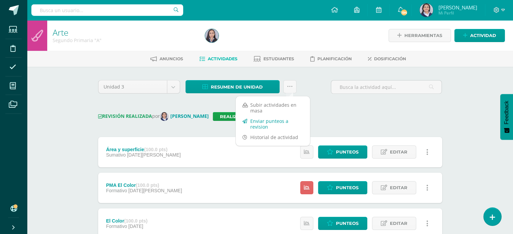
click at [285, 121] on link "Enviar punteos a revision" at bounding box center [273, 124] width 74 height 16
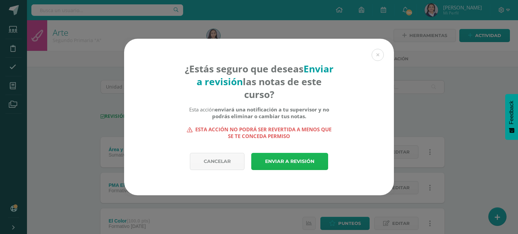
click at [285, 164] on link "Enviar a revisión" at bounding box center [289, 161] width 77 height 17
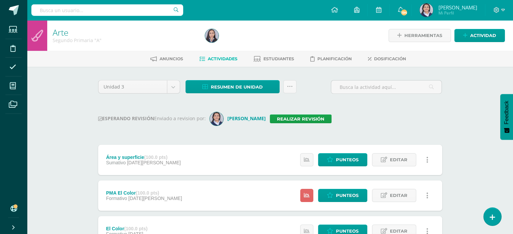
click at [115, 13] on input "text" at bounding box center [107, 9] width 152 height 11
type input "segundo"
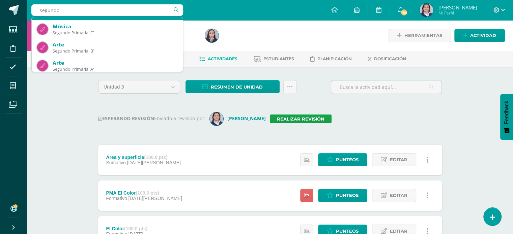
scroll to position [34, 0]
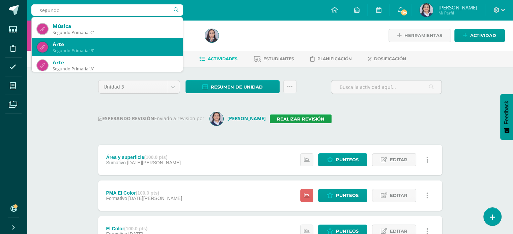
click at [72, 48] on div "Segundo Primaria 'B'" at bounding box center [115, 51] width 125 height 6
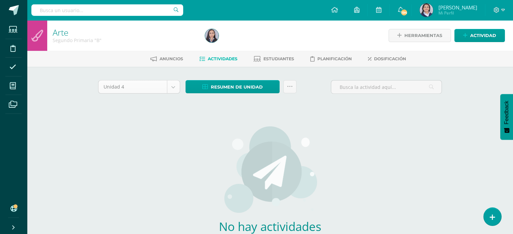
click at [173, 89] on body "Estudiantes Disciplina Asistencia Mis cursos Archivos Soporte Ayuda Reportar un…" at bounding box center [256, 145] width 513 height 290
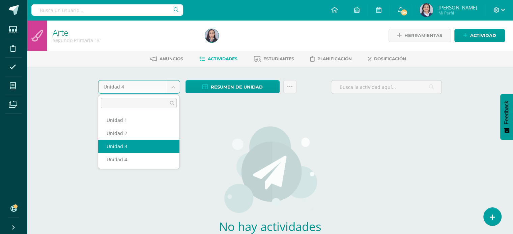
select select "Unidad 3"
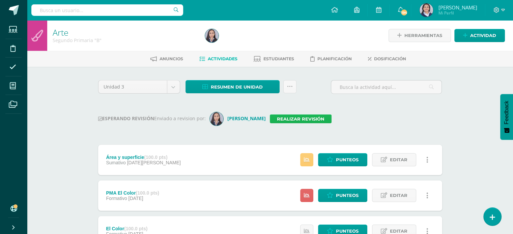
click at [271, 121] on link "Realizar revisión" at bounding box center [301, 119] width 62 height 9
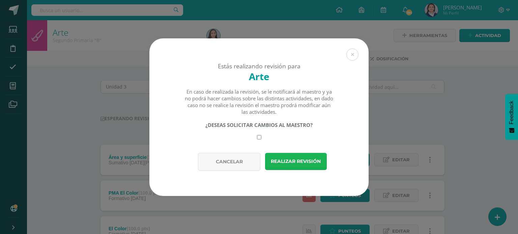
click at [293, 160] on button "Realizar revisión" at bounding box center [296, 161] width 62 height 17
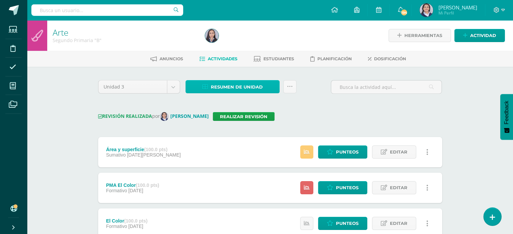
click at [233, 84] on span "Resumen de unidad" at bounding box center [237, 87] width 52 height 12
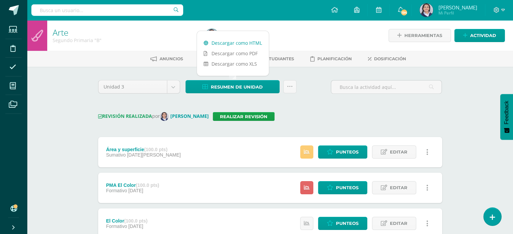
click at [245, 42] on link "Descargar como HTML" at bounding box center [233, 43] width 72 height 10
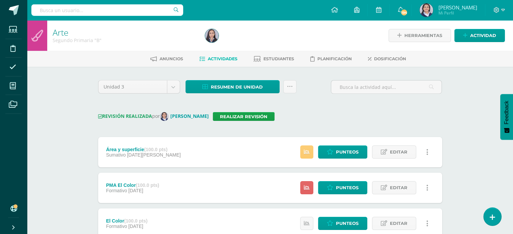
click at [327, 111] on div "Unidad 3 Unidad 1 Unidad 2 Unidad 3 Unidad 4 Resumen de unidad Subir actividade…" at bounding box center [269, 211] width 349 height 262
click at [291, 86] on icon at bounding box center [290, 87] width 6 height 6
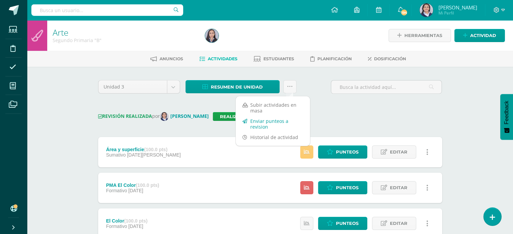
click at [283, 122] on link "Enviar punteos a revision" at bounding box center [273, 124] width 74 height 16
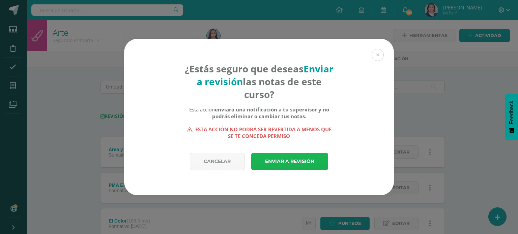
click at [294, 160] on link "Enviar a revisión" at bounding box center [289, 161] width 77 height 17
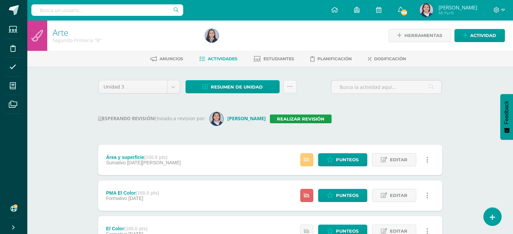
click at [80, 13] on input "text" at bounding box center [107, 9] width 152 height 11
type input "segundo"
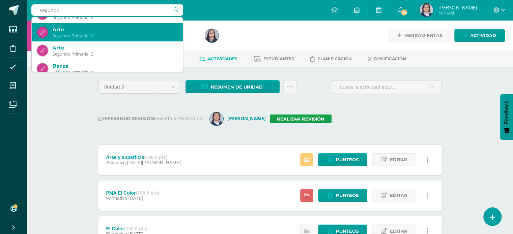
scroll to position [67, 0]
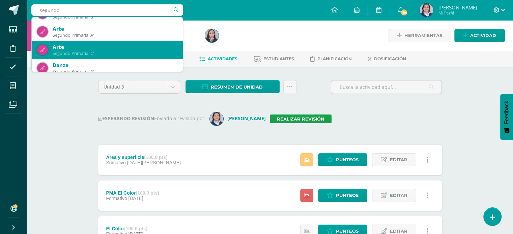
click at [101, 51] on div "Segundo Primaria 'C'" at bounding box center [115, 54] width 125 height 6
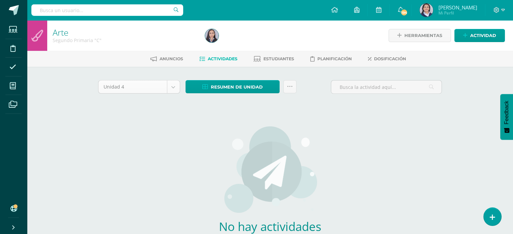
click at [173, 87] on body "Estudiantes Disciplina Asistencia Mis cursos Archivos Soporte Ayuda Reportar un…" at bounding box center [256, 145] width 513 height 290
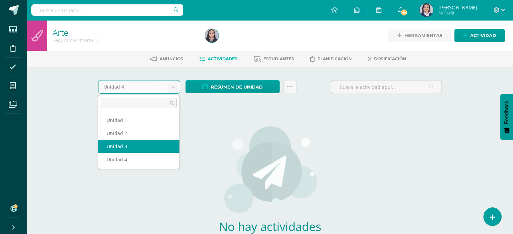
select select "Unidad 3"
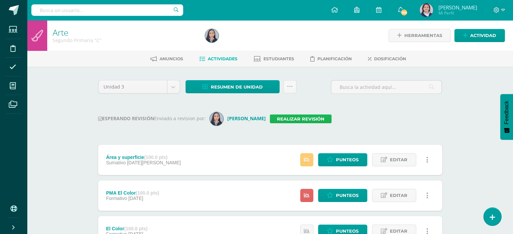
click at [275, 118] on link "Realizar revisión" at bounding box center [301, 119] width 62 height 9
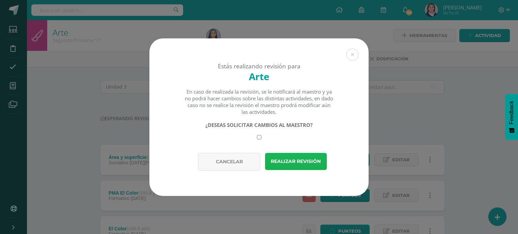
click at [285, 162] on button "Realizar revisión" at bounding box center [296, 161] width 62 height 17
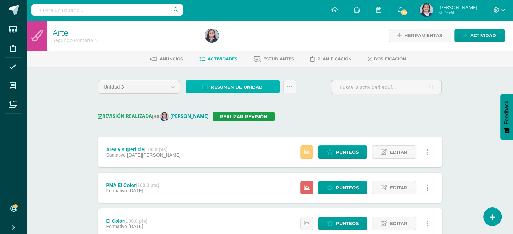
click at [243, 86] on span "Resumen de unidad" at bounding box center [237, 87] width 52 height 12
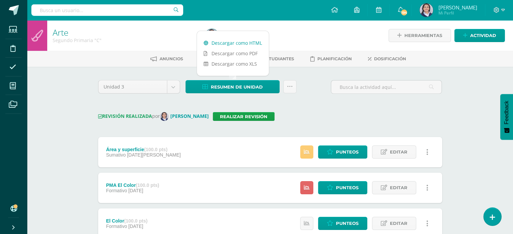
click at [245, 47] on link "Descargar como HTML" at bounding box center [233, 43] width 72 height 10
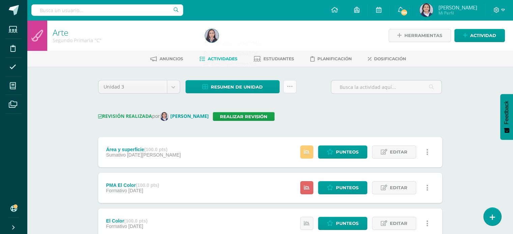
click at [291, 86] on icon at bounding box center [290, 87] width 6 height 6
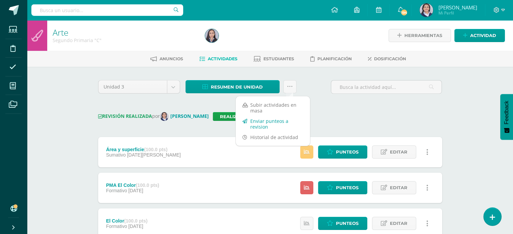
click at [274, 121] on link "Enviar punteos a revision" at bounding box center [273, 124] width 74 height 16
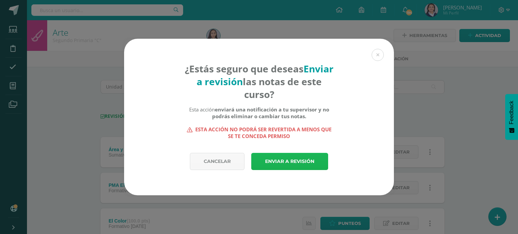
click at [291, 158] on link "Enviar a revisión" at bounding box center [289, 161] width 77 height 17
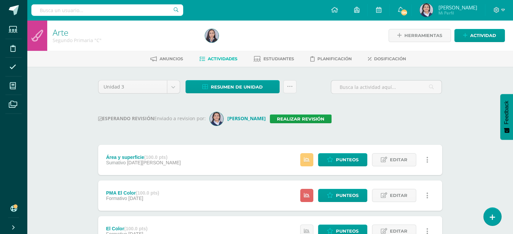
click at [387, 107] on div "Unidad 3 Unidad 1 Unidad 2 Unidad 3 Unidad 4 Resumen de unidad Descargar como H…" at bounding box center [269, 214] width 349 height 269
click at [113, 11] on input "text" at bounding box center [107, 9] width 152 height 11
type input "tercero"
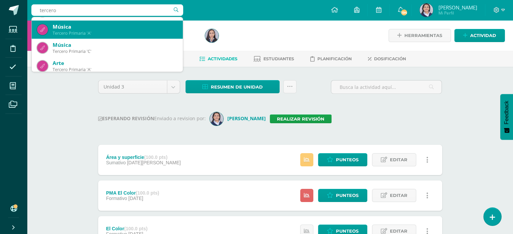
scroll to position [34, 0]
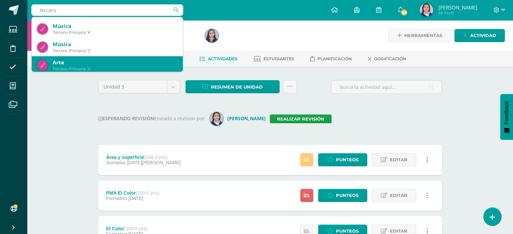
click at [101, 66] on div "Tercero Primaria 'A'" at bounding box center [115, 69] width 125 height 6
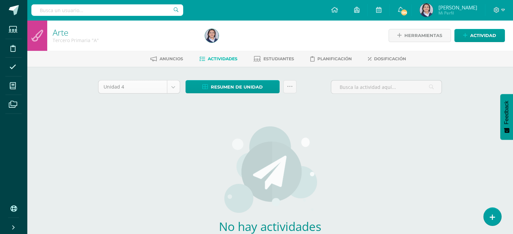
click at [174, 90] on body "Estudiantes Disciplina Asistencia Mis cursos Archivos Soporte Ayuda Reportar un…" at bounding box center [256, 145] width 513 height 290
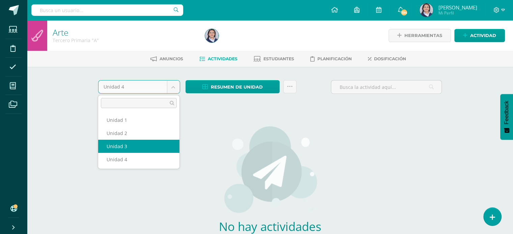
select select "Unidad 3"
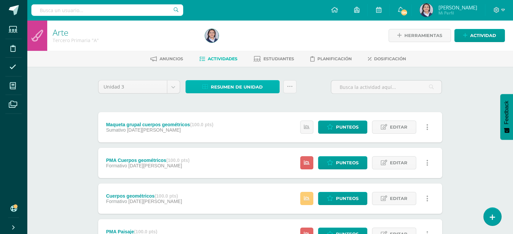
click at [241, 84] on span "Resumen de unidad" at bounding box center [237, 87] width 52 height 12
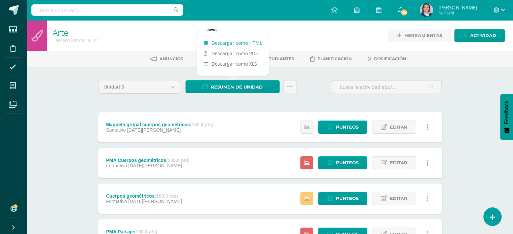
click at [233, 41] on link "Descargar como HTML" at bounding box center [233, 43] width 72 height 10
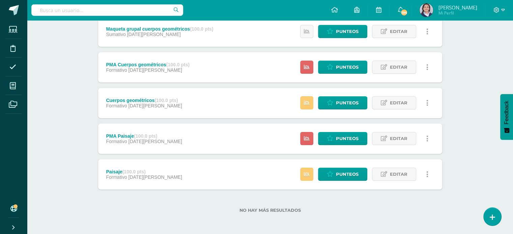
scroll to position [96, 0]
click at [353, 104] on span "Punteos" at bounding box center [347, 103] width 23 height 12
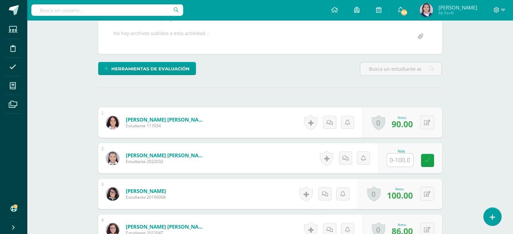
scroll to position [129, 0]
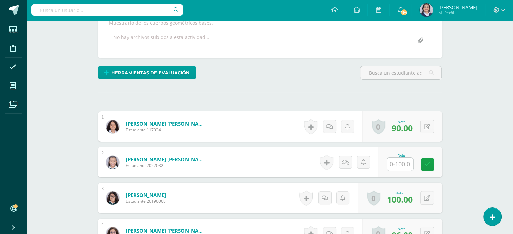
click at [403, 161] on input "text" at bounding box center [400, 164] width 26 height 13
type input "80"
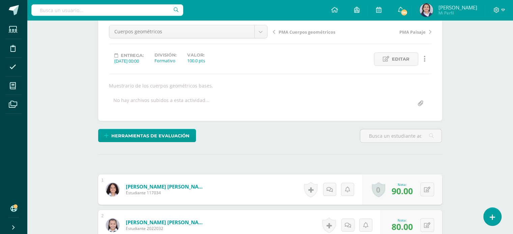
scroll to position [0, 0]
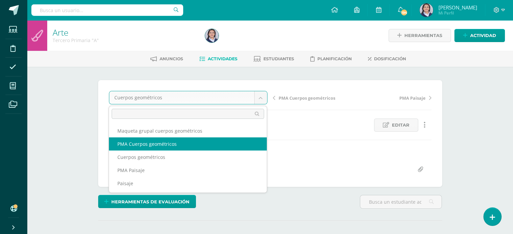
select select "/dashboard/teacher/grade-activity/258303/"
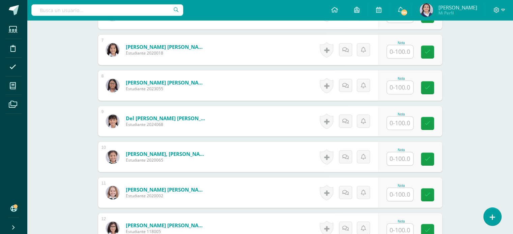
scroll to position [421, 0]
click at [394, 194] on input "text" at bounding box center [400, 194] width 26 height 13
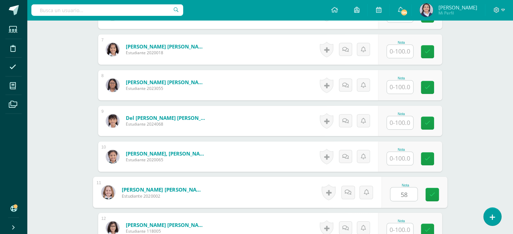
type input "58"
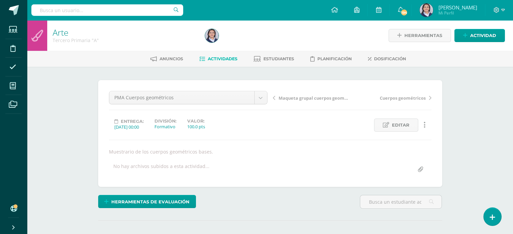
scroll to position [0, 0]
click at [229, 60] on span "Actividades" at bounding box center [223, 58] width 30 height 5
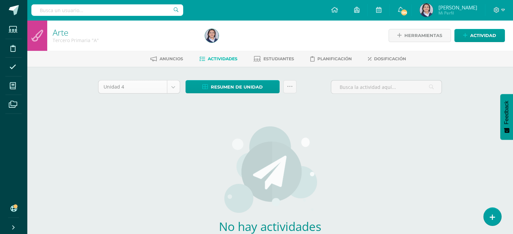
click at [170, 91] on body "Estudiantes Disciplina Asistencia Mis cursos Archivos Soporte Ayuda Reportar un…" at bounding box center [256, 145] width 513 height 290
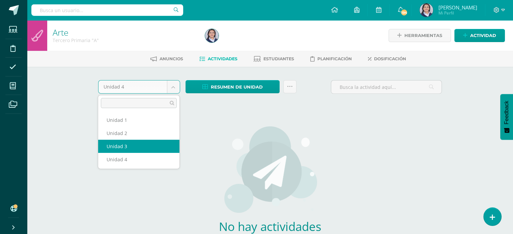
select select "Unidad 3"
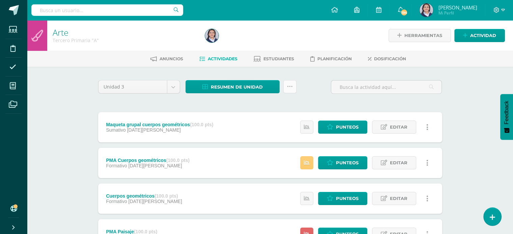
click at [288, 89] on icon at bounding box center [290, 87] width 6 height 6
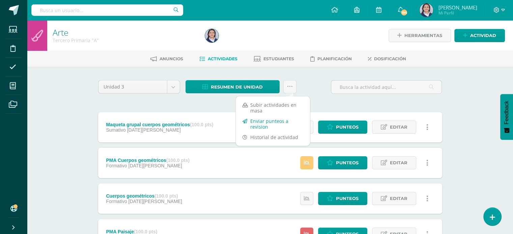
click at [274, 122] on link "Enviar punteos a revision" at bounding box center [273, 124] width 74 height 16
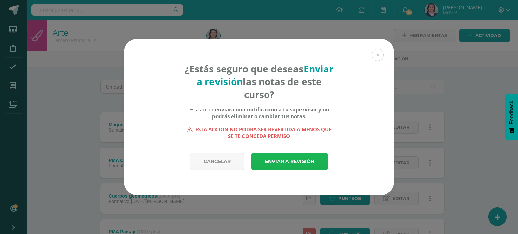
click at [285, 161] on link "Enviar a revisión" at bounding box center [289, 161] width 77 height 17
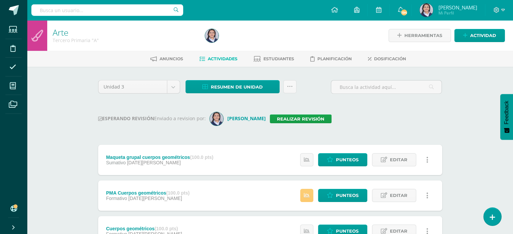
click at [142, 12] on input "text" at bounding box center [107, 9] width 152 height 11
type input "tercero"
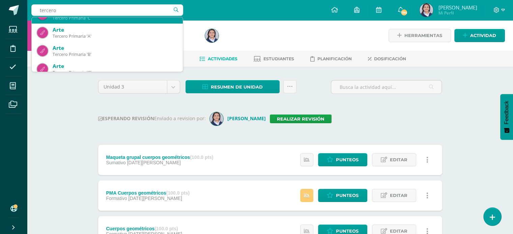
scroll to position [67, 0]
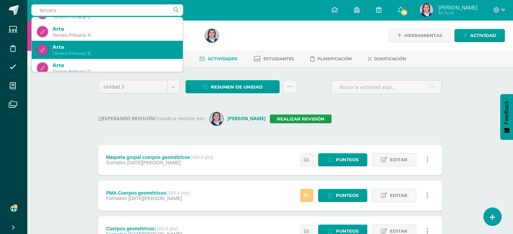
click at [97, 47] on div "Arte" at bounding box center [115, 46] width 125 height 7
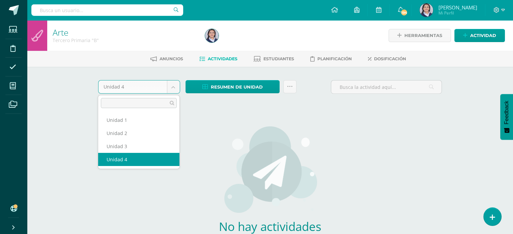
click at [174, 88] on body "Estudiantes Disciplina Asistencia Mis cursos Archivos Soporte Ayuda Reportar un…" at bounding box center [256, 145] width 513 height 290
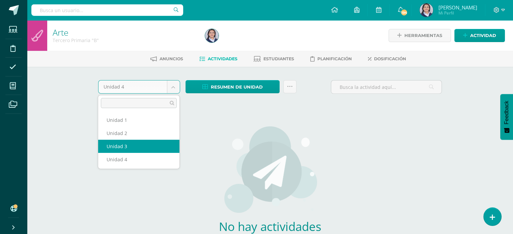
select select "Unidad 3"
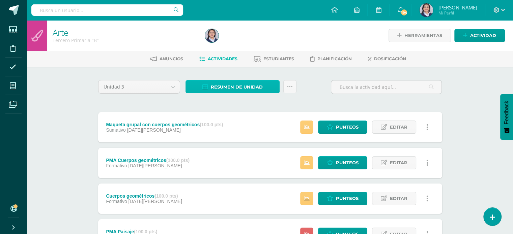
click at [239, 90] on span "Resumen de unidad" at bounding box center [237, 87] width 52 height 12
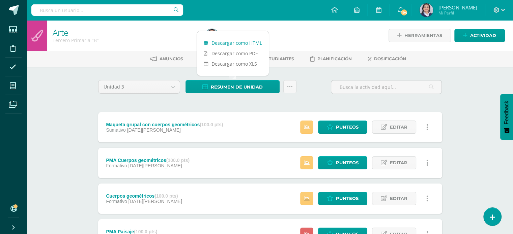
click at [238, 45] on link "Descargar como HTML" at bounding box center [233, 43] width 72 height 10
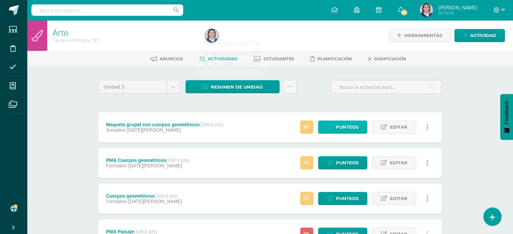
click at [351, 125] on span "Punteos" at bounding box center [347, 127] width 23 height 12
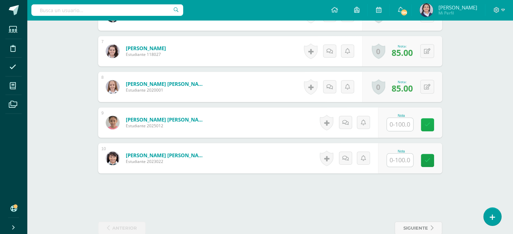
scroll to position [420, 0]
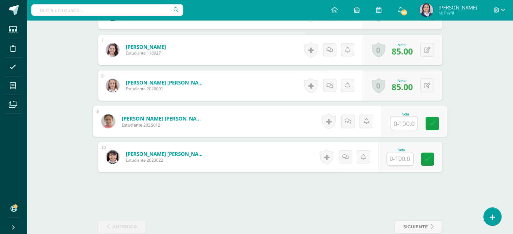
click at [404, 121] on input "text" at bounding box center [403, 123] width 27 height 13
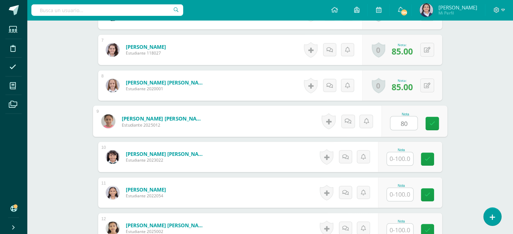
scroll to position [421, 0]
type input "80"
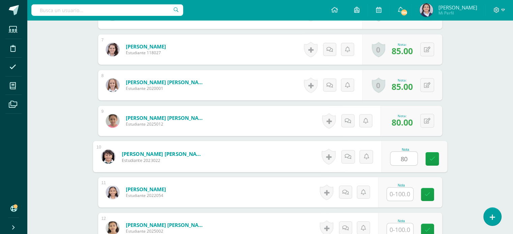
type input "80"
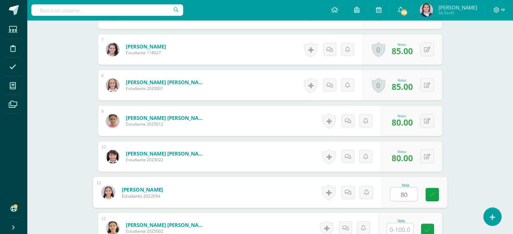
type input "80"
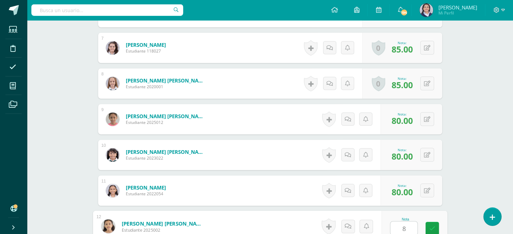
type input "80"
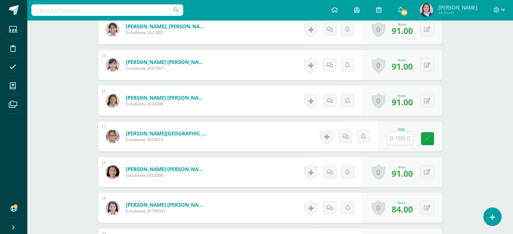
scroll to position [692, 0]
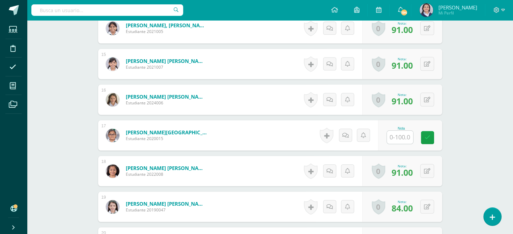
click at [405, 138] on input "text" at bounding box center [400, 137] width 26 height 13
type input "80"
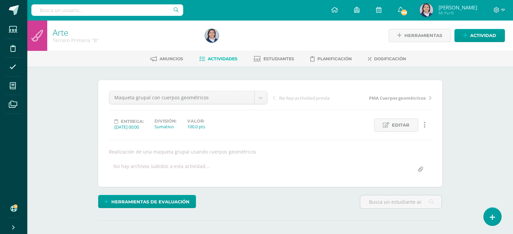
scroll to position [0, 0]
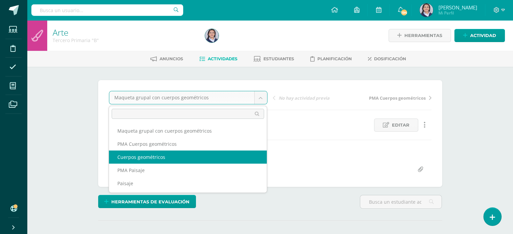
select select "/dashboard/teacher/grade-activity/258308/"
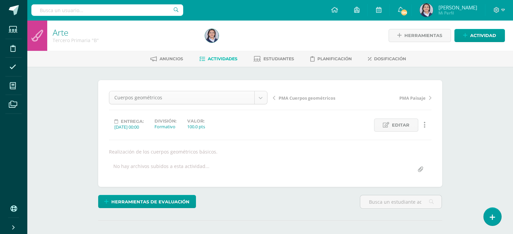
click at [263, 97] on body "Estudiantes Disciplina Asistencia Mis cursos Archivos Soporte Ayuda Reportar un…" at bounding box center [256, 136] width 513 height 273
select select "/dashboard/teacher/grade-activity/258309/"
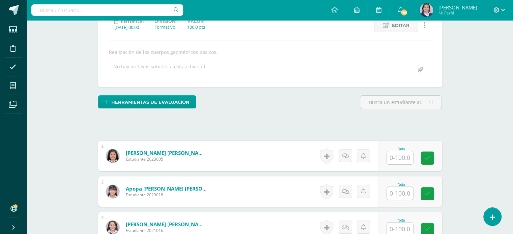
scroll to position [101, 0]
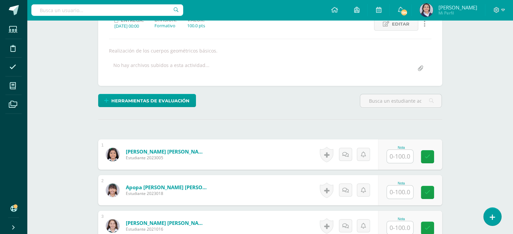
click at [399, 157] on input "text" at bounding box center [400, 156] width 26 height 13
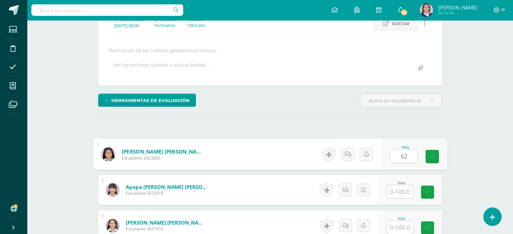
scroll to position [102, 0]
type input "62"
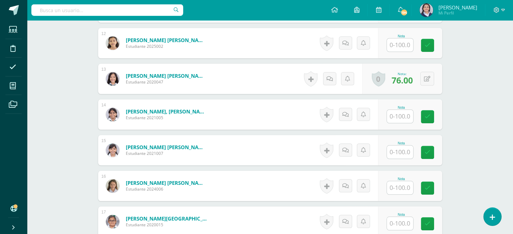
scroll to position [608, 0]
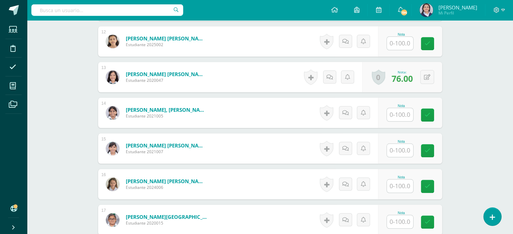
click at [403, 186] on input "text" at bounding box center [400, 186] width 26 height 13
type input "100"
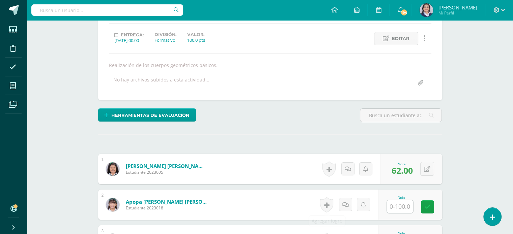
scroll to position [0, 0]
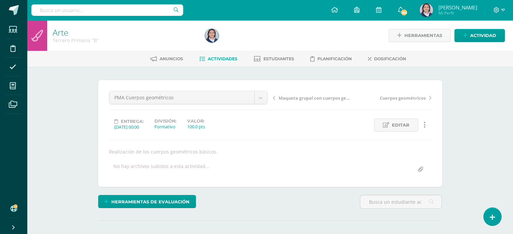
click span "Actividades"
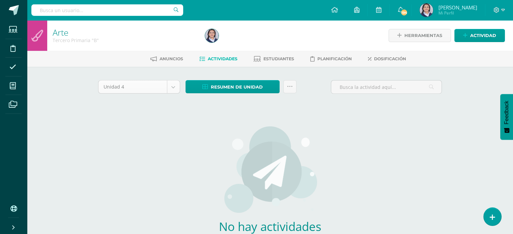
click at [174, 85] on body "Estudiantes Disciplina Asistencia Mis cursos Archivos Soporte Ayuda Reportar un…" at bounding box center [256, 145] width 513 height 290
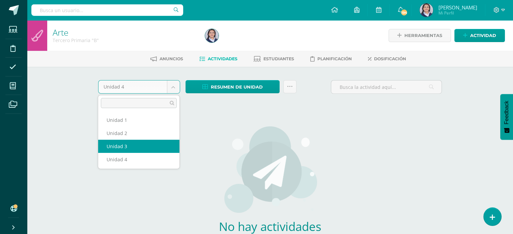
select select "Unidad 3"
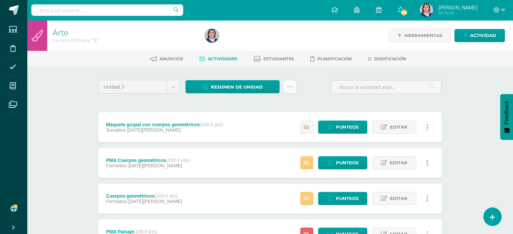
click at [293, 87] on link at bounding box center [289, 86] width 13 height 13
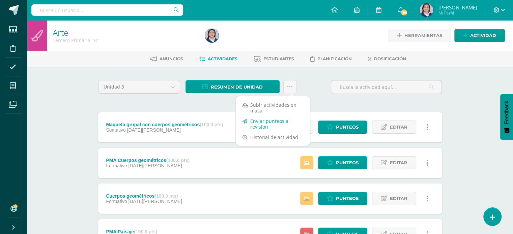
click at [286, 118] on link "Enviar punteos a revision" at bounding box center [273, 124] width 74 height 16
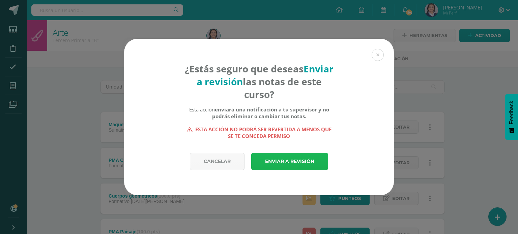
click at [293, 161] on link "Enviar a revisión" at bounding box center [289, 161] width 77 height 17
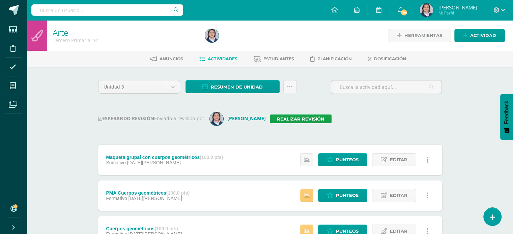
click at [99, 8] on input "text" at bounding box center [107, 9] width 152 height 11
type input "tercero"
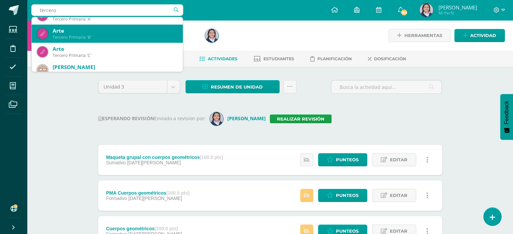
scroll to position [101, 0]
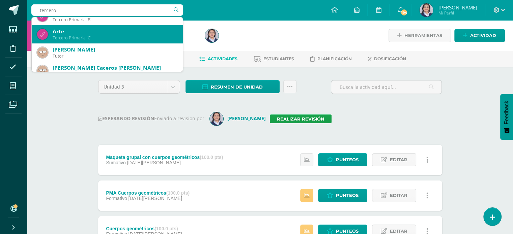
click at [77, 32] on div "Arte" at bounding box center [115, 31] width 125 height 7
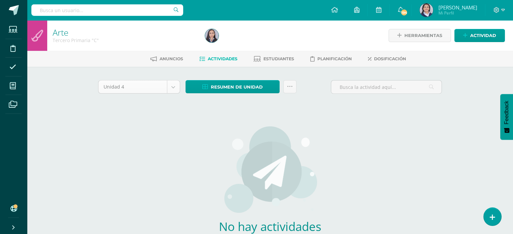
click at [172, 86] on body "Estudiantes Disciplina Asistencia Mis cursos Archivos Soporte Ayuda Reportar un…" at bounding box center [256, 145] width 513 height 290
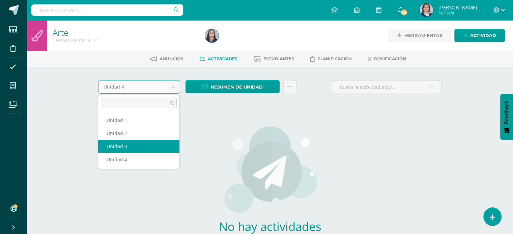
select select "Unidad 3"
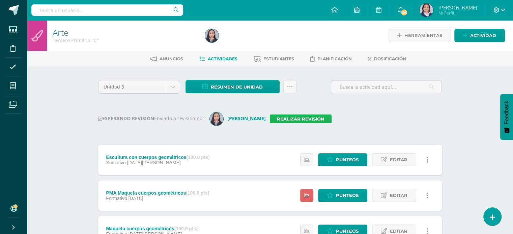
click at [277, 118] on link "Realizar revisión" at bounding box center [301, 119] width 62 height 9
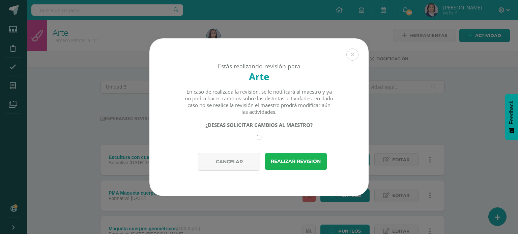
click at [300, 157] on button "Realizar revisión" at bounding box center [296, 161] width 62 height 17
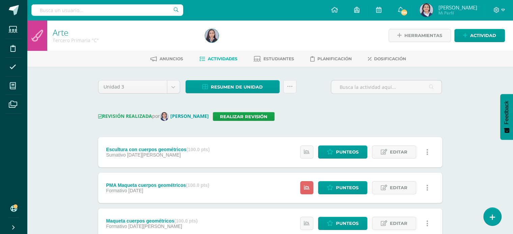
click at [318, 105] on div "Unidad 3 Unidad 1 Unidad 2 Unidad 3 Unidad 4 Resumen de unidad Descargar como H…" at bounding box center [269, 211] width 349 height 262
click at [238, 79] on div "Unidad 3 Unidad 1 Unidad 2 Unidad 3 Unidad 4 Resumen de unidad Descargar como H…" at bounding box center [270, 211] width 371 height 289
click at [237, 85] on span "Resumen de unidad" at bounding box center [237, 87] width 52 height 12
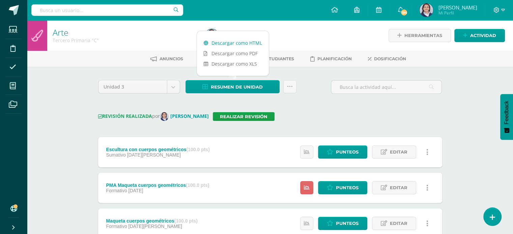
click at [237, 42] on link "Descargar como HTML" at bounding box center [233, 43] width 72 height 10
click at [291, 85] on icon at bounding box center [290, 87] width 6 height 6
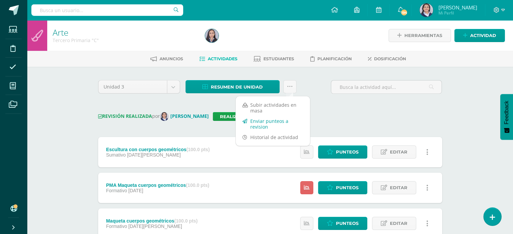
click at [259, 127] on link "Enviar punteos a revision" at bounding box center [273, 124] width 74 height 16
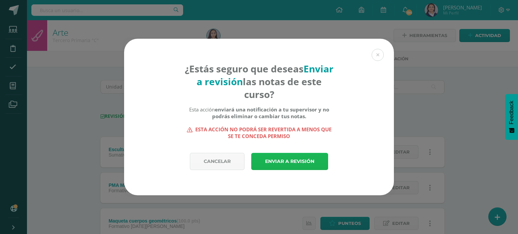
click at [285, 161] on link "Enviar a revisión" at bounding box center [289, 161] width 77 height 17
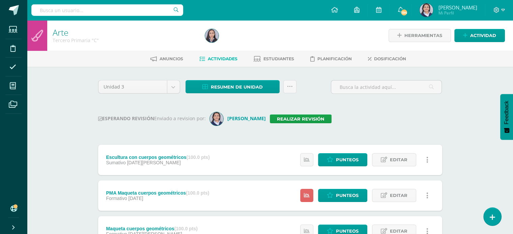
click at [100, 12] on input "text" at bounding box center [107, 9] width 152 height 11
type input "cuarto"
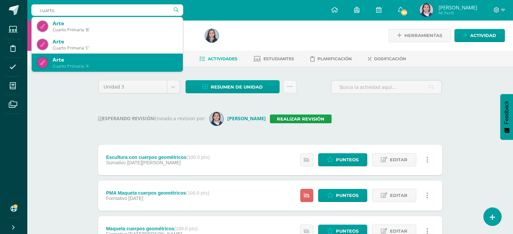
click at [97, 63] on div "Arte" at bounding box center [115, 59] width 125 height 7
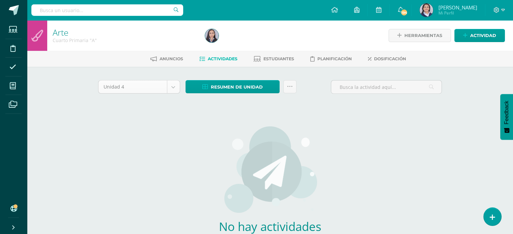
click at [170, 86] on body "Estudiantes Disciplina Asistencia Mis cursos Archivos Soporte Ayuda Reportar un…" at bounding box center [256, 145] width 513 height 290
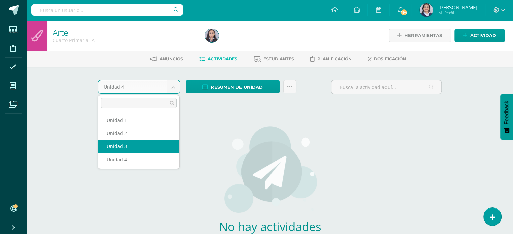
select select "Unidad 3"
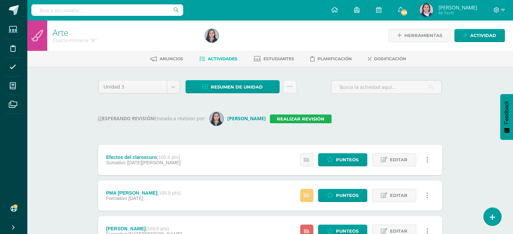
click at [282, 115] on link "Realizar revisión" at bounding box center [301, 119] width 62 height 9
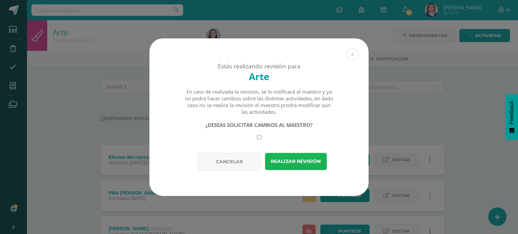
click at [286, 163] on button "Realizar revisión" at bounding box center [296, 161] width 62 height 17
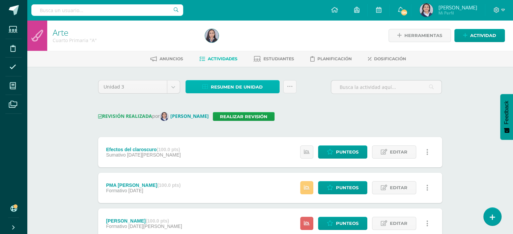
click at [254, 86] on span "Resumen de unidad" at bounding box center [237, 87] width 52 height 12
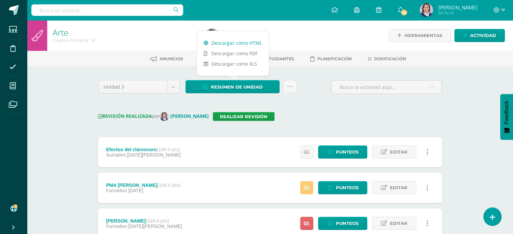
click at [228, 45] on link "Descargar como HTML" at bounding box center [233, 43] width 72 height 10
click at [320, 113] on div "REVISIÓN REALIZADA por Claudia Ordóñez Realizar revisión" at bounding box center [270, 116] width 344 height 9
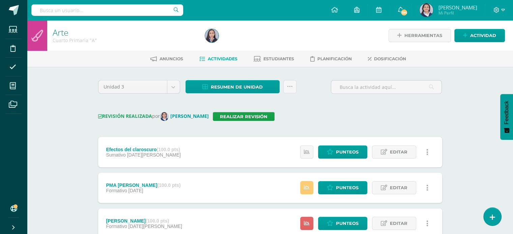
click at [75, 9] on input "text" at bounding box center [107, 9] width 152 height 11
type input "cuarto"
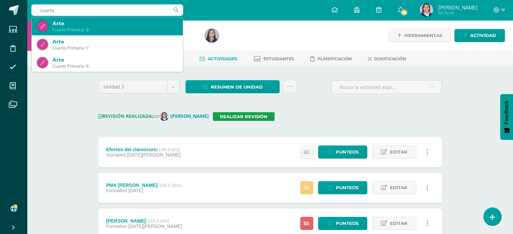
click at [106, 24] on div "Arte" at bounding box center [115, 23] width 125 height 7
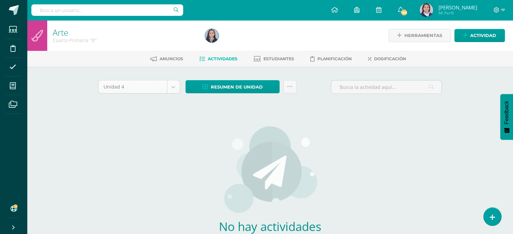
click at [176, 87] on body "Estudiantes Disciplina Asistencia Mis cursos Archivos Soporte Ayuda Reportar un…" at bounding box center [256, 145] width 513 height 290
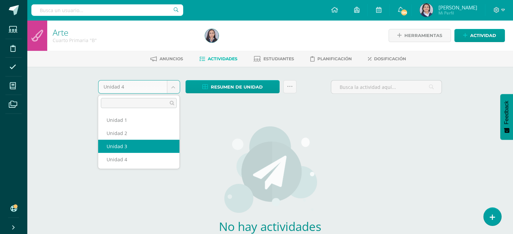
select select "Unidad 3"
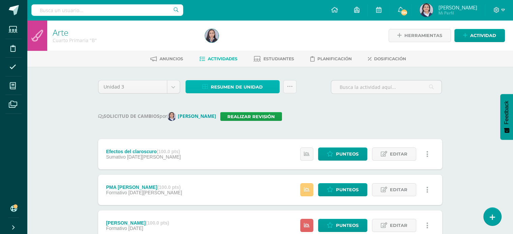
click at [240, 87] on span "Resumen de unidad" at bounding box center [237, 87] width 52 height 12
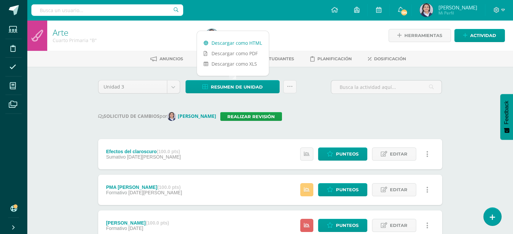
click at [233, 43] on link "Descargar como HTML" at bounding box center [233, 43] width 72 height 10
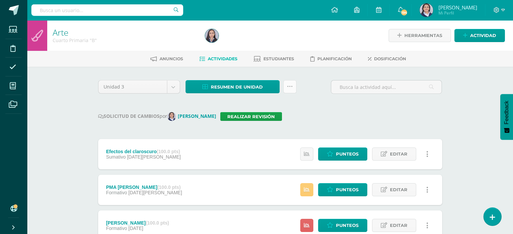
click at [288, 85] on icon at bounding box center [290, 87] width 6 height 6
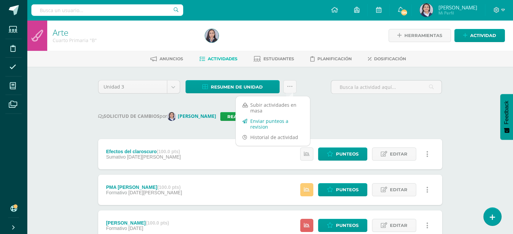
click at [273, 123] on link "Enviar punteos a revision" at bounding box center [273, 124] width 74 height 16
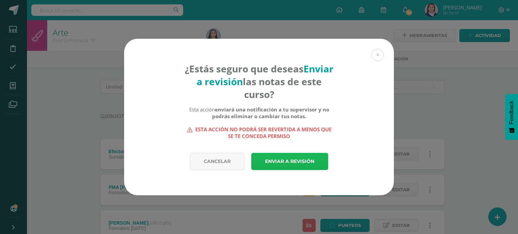
click at [290, 160] on link "Enviar a revisión" at bounding box center [289, 161] width 77 height 17
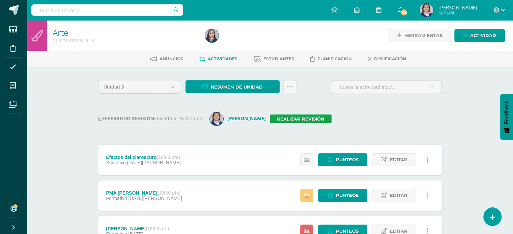
click at [119, 11] on input "text" at bounding box center [107, 9] width 152 height 11
type input "cuarto"
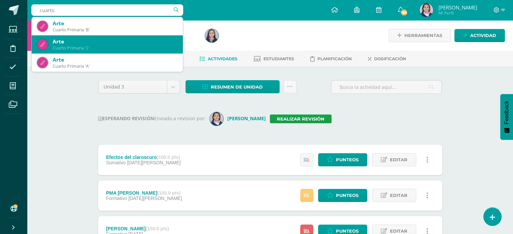
click at [78, 38] on div "Arte" at bounding box center [115, 41] width 125 height 7
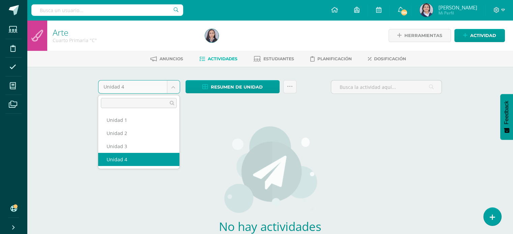
click at [173, 88] on body "Estudiantes Disciplina Asistencia Mis cursos Archivos Soporte Ayuda Reportar un…" at bounding box center [256, 145] width 513 height 290
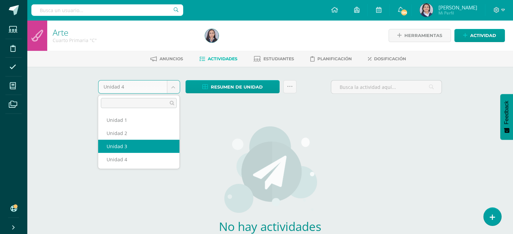
select select "Unidad 3"
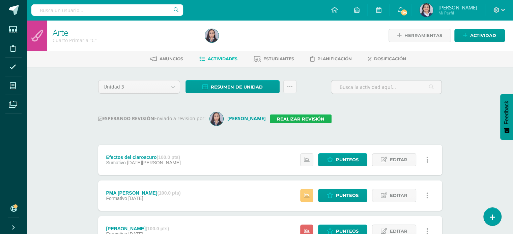
click at [272, 118] on link "Realizar revisión" at bounding box center [301, 119] width 62 height 9
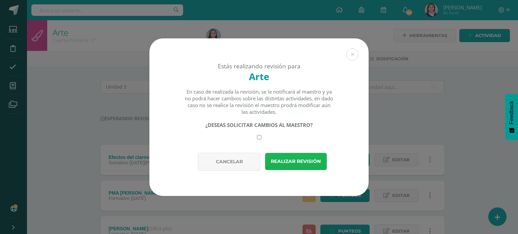
click at [280, 161] on button "Realizar revisión" at bounding box center [296, 161] width 62 height 17
click at [280, 162] on button "Realizar revisión" at bounding box center [296, 161] width 62 height 17
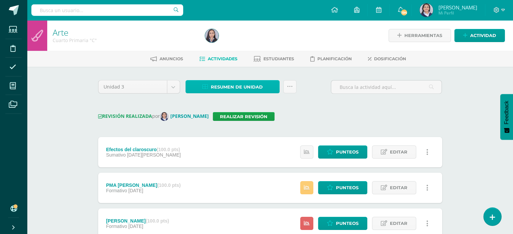
click at [259, 89] on span "Resumen de unidad" at bounding box center [237, 87] width 52 height 12
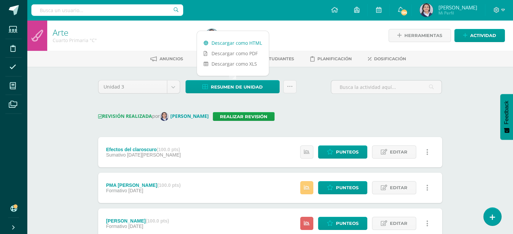
click at [248, 45] on link "Descargar como HTML" at bounding box center [233, 43] width 72 height 10
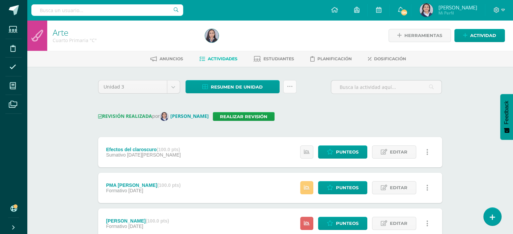
click at [292, 87] on link at bounding box center [289, 86] width 13 height 13
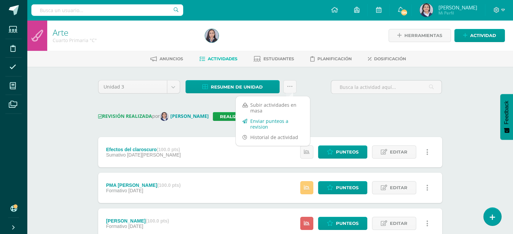
click at [272, 119] on link "Enviar punteos a revision" at bounding box center [273, 124] width 74 height 16
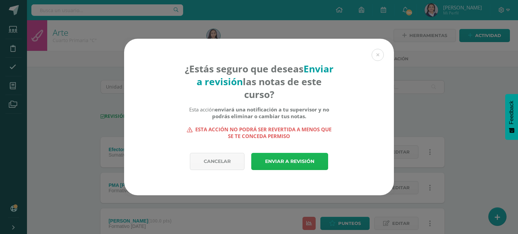
click at [290, 166] on link "Enviar a revisión" at bounding box center [289, 161] width 77 height 17
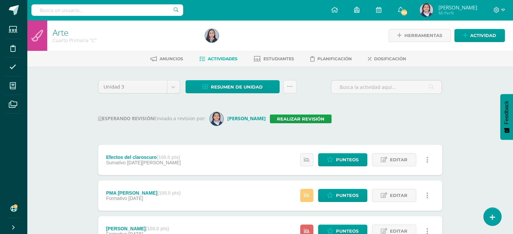
click at [118, 7] on input "text" at bounding box center [107, 9] width 152 height 11
type input "quinto"
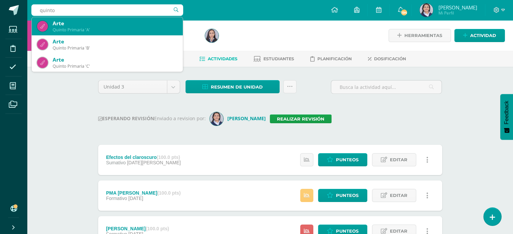
click at [91, 30] on div "Quinto Primaria 'A'" at bounding box center [115, 30] width 125 height 6
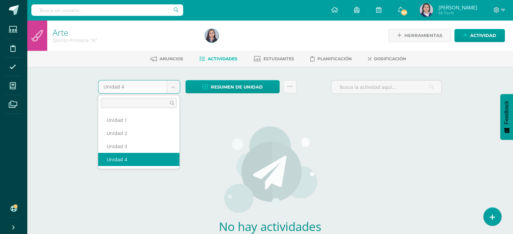
drag, startPoint x: 174, startPoint y: 87, endPoint x: 174, endPoint y: 104, distance: 16.9
click at [174, 87] on body "Estudiantes Disciplina Asistencia Mis cursos Archivos Soporte Ayuda Reportar un…" at bounding box center [256, 145] width 513 height 290
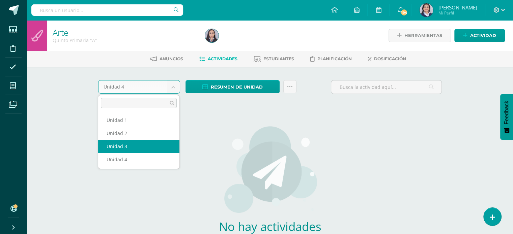
select select "Unidad 3"
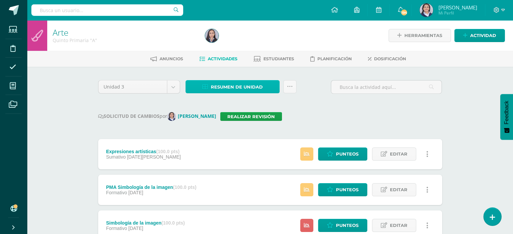
click at [230, 88] on span "Resumen de unidad" at bounding box center [237, 87] width 52 height 12
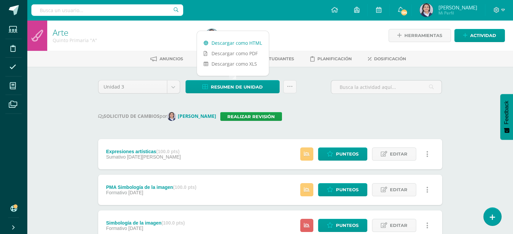
click at [230, 44] on link "Descargar como HTML" at bounding box center [233, 43] width 72 height 10
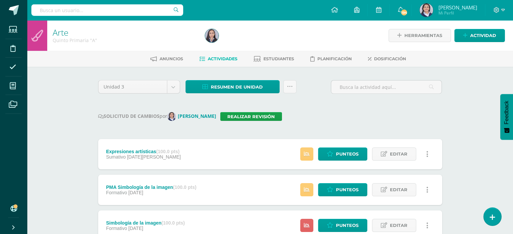
click at [323, 109] on div "Unidad 3 Unidad 1 Unidad 2 Unidad 3 Unidad 4 Resumen de unidad Subir actividade…" at bounding box center [269, 212] width 349 height 264
click at [76, 11] on input "text" at bounding box center [107, 9] width 152 height 11
type input "quinto"
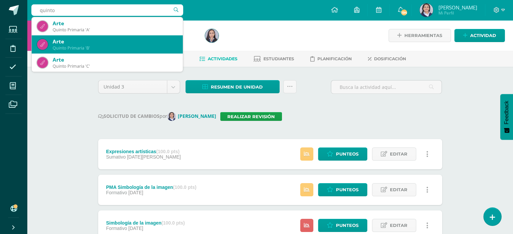
click at [62, 48] on div "Quinto Primaria 'B'" at bounding box center [115, 48] width 125 height 6
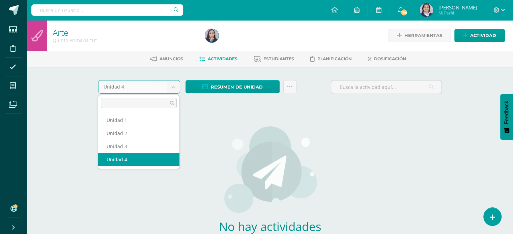
click at [172, 89] on body "Estudiantes Disciplina Asistencia Mis cursos Archivos Soporte Ayuda Reportar un…" at bounding box center [256, 145] width 513 height 290
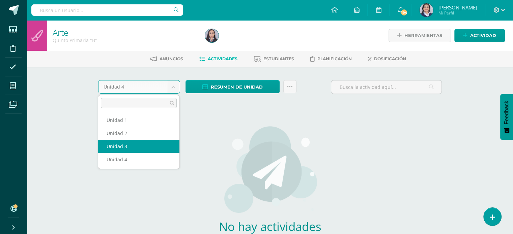
select select "Unidad 3"
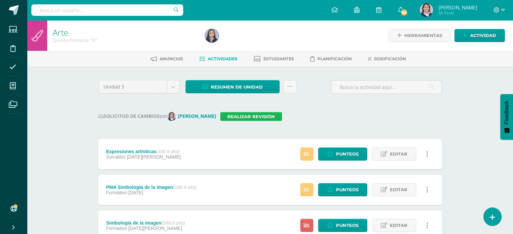
click at [260, 114] on link "Realizar revisión" at bounding box center [251, 116] width 62 height 9
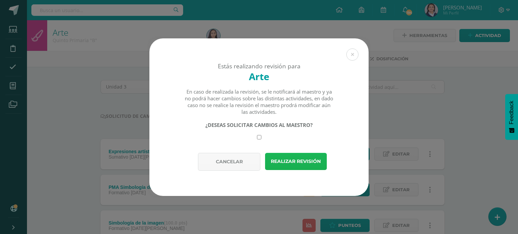
click at [280, 158] on button "Realizar revisión" at bounding box center [296, 161] width 62 height 17
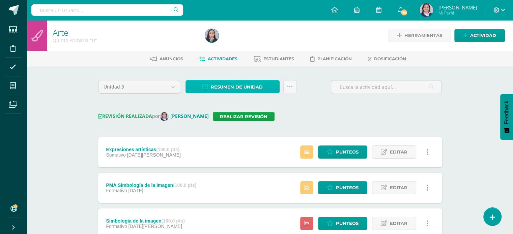
click at [244, 81] on span "Resumen de unidad" at bounding box center [237, 87] width 52 height 12
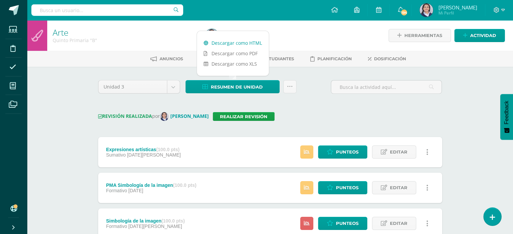
click at [247, 43] on link "Descargar como HTML" at bounding box center [233, 43] width 72 height 10
click at [403, 115] on div "REVISIÓN REALIZADA por [PERSON_NAME] Realizar revisión" at bounding box center [270, 116] width 344 height 9
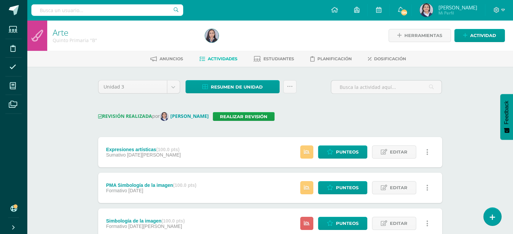
click at [321, 109] on div "Unidad 3 Unidad 1 Unidad 2 Unidad 3 Unidad 4 Resumen de unidad Subir actividade…" at bounding box center [269, 211] width 349 height 262
drag, startPoint x: 99, startPoint y: 10, endPoint x: 97, endPoint y: 13, distance: 3.5
click at [99, 10] on input "text" at bounding box center [107, 9] width 152 height 11
type input "quinto"
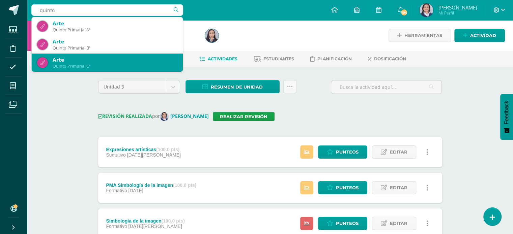
click at [78, 61] on div "Arte" at bounding box center [115, 59] width 125 height 7
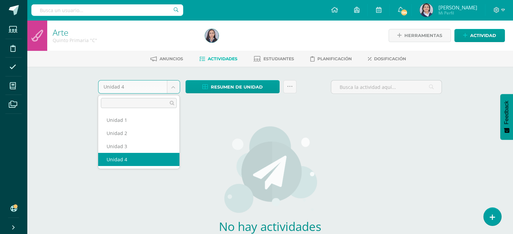
click at [174, 89] on body "Estudiantes Disciplina Asistencia Mis cursos Archivos Soporte Ayuda Reportar un…" at bounding box center [256, 145] width 513 height 290
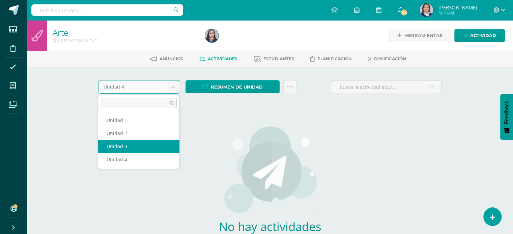
select select "Unidad 3"
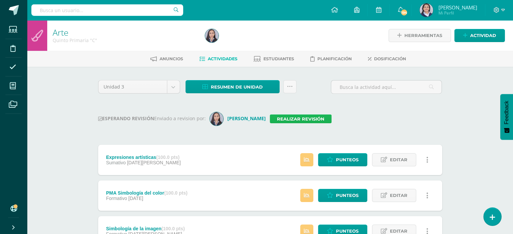
click at [270, 121] on link "Realizar revisión" at bounding box center [301, 119] width 62 height 9
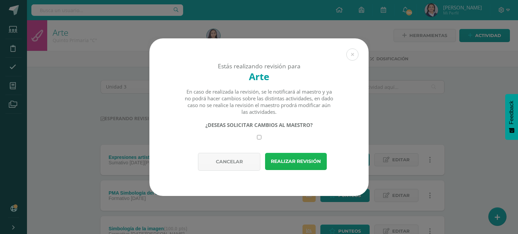
click at [284, 154] on button "Realizar revisión" at bounding box center [296, 161] width 62 height 17
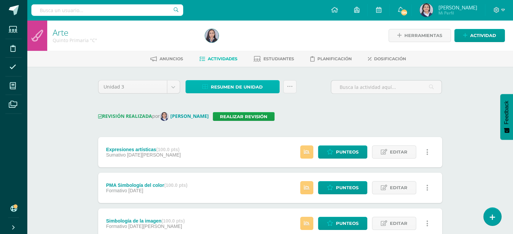
click at [247, 88] on span "Resumen de unidad" at bounding box center [237, 87] width 52 height 12
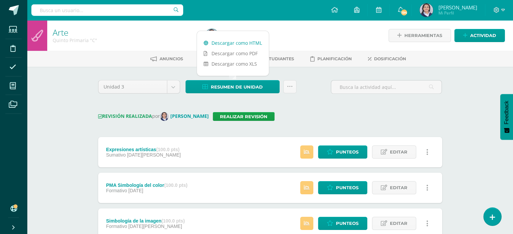
click at [231, 46] on link "Descargar como HTML" at bounding box center [233, 43] width 72 height 10
click at [290, 85] on icon at bounding box center [290, 87] width 6 height 6
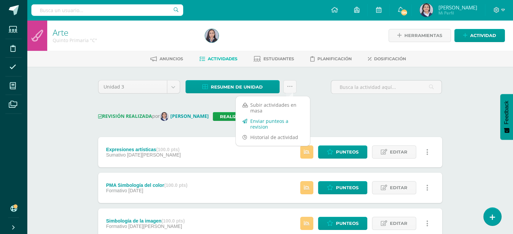
click at [274, 121] on link "Enviar punteos a revision" at bounding box center [273, 124] width 74 height 16
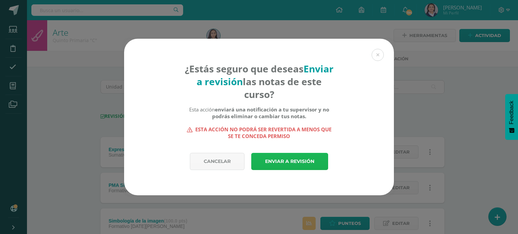
click at [297, 160] on link "Enviar a revisión" at bounding box center [289, 161] width 77 height 17
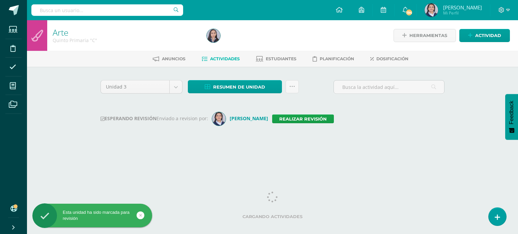
click at [396, 147] on div "Unidad 3 Unidad 1 Unidad 2 Unidad 3 Unidad 4 Resumen de unidad Descargar como H…" at bounding box center [272, 113] width 371 height 92
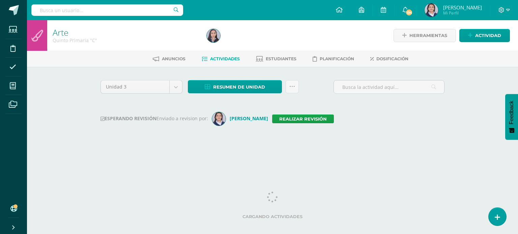
click at [146, 9] on input "text" at bounding box center [107, 9] width 152 height 11
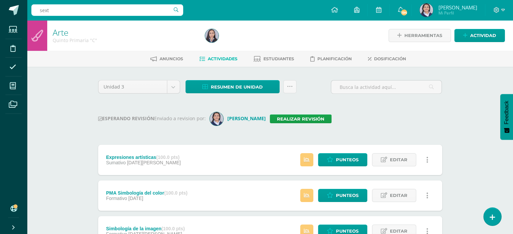
type input "sexto"
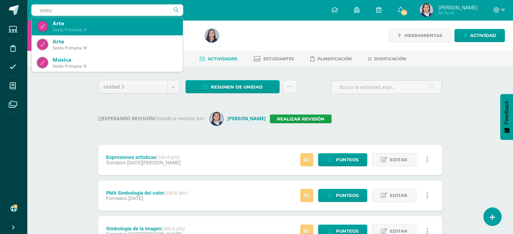
click at [73, 31] on div "Sexto Primaria 'A'" at bounding box center [115, 30] width 125 height 6
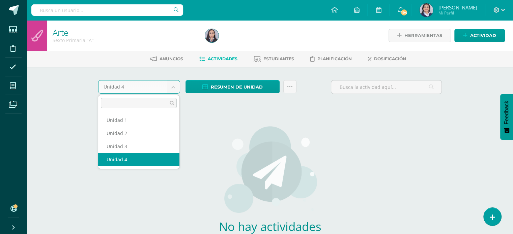
click at [173, 87] on body "Estudiantes Disciplina Asistencia Mis cursos Archivos Soporte Ayuda Reportar un…" at bounding box center [256, 145] width 513 height 290
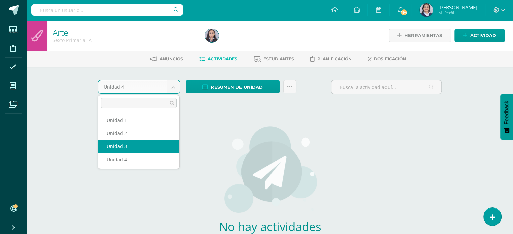
select select "Unidad 3"
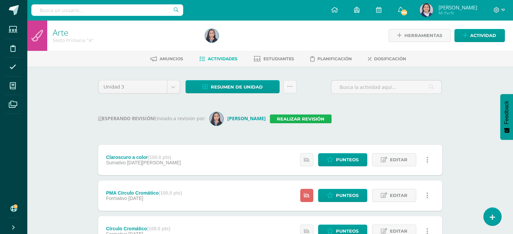
click at [270, 116] on link "Realizar revisión" at bounding box center [301, 119] width 62 height 9
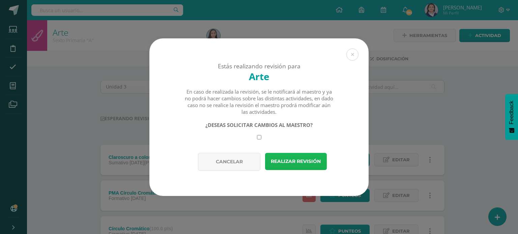
click at [297, 160] on button "Realizar revisión" at bounding box center [296, 161] width 62 height 17
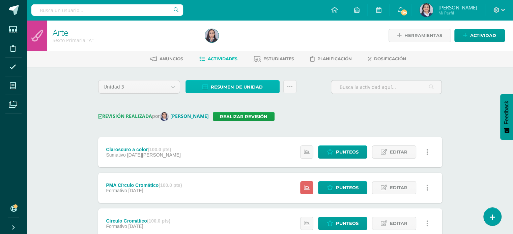
click at [233, 88] on span "Resumen de unidad" at bounding box center [237, 87] width 52 height 12
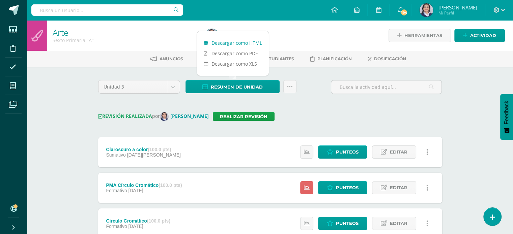
click at [228, 42] on link "Descargar como HTML" at bounding box center [233, 43] width 72 height 10
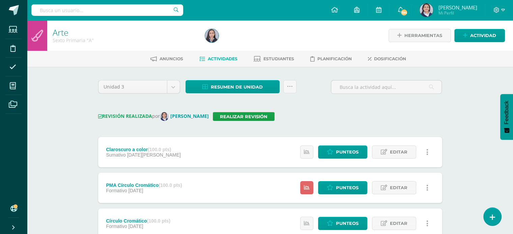
click at [318, 123] on div "Unidad 3 Unidad 1 Unidad 2 Unidad 3 Unidad 4 Resumen de unidad Subir actividade…" at bounding box center [269, 211] width 349 height 262
click at [305, 109] on div "Unidad 3 Unidad 1 Unidad 2 Unidad 3 Unidad 4 Resumen de unidad Subir actividade…" at bounding box center [269, 211] width 349 height 262
click at [199, 89] on link "Resumen de unidad" at bounding box center [232, 86] width 94 height 13
click at [318, 120] on div "REVISIÓN REALIZADA por Claudia Ordóñez Realizar revisión" at bounding box center [270, 116] width 344 height 9
click at [329, 110] on div "Unidad 3 Unidad 1 Unidad 2 Unidad 3 Unidad 4 Resumen de unidad Subir actividade…" at bounding box center [269, 211] width 349 height 262
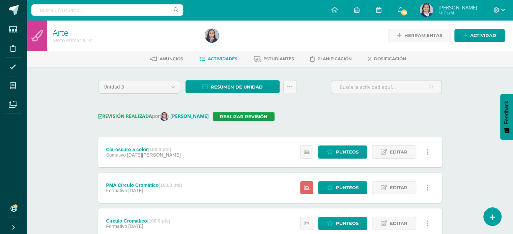
click at [117, 13] on input "text" at bounding box center [107, 9] width 152 height 11
type input "sexto"
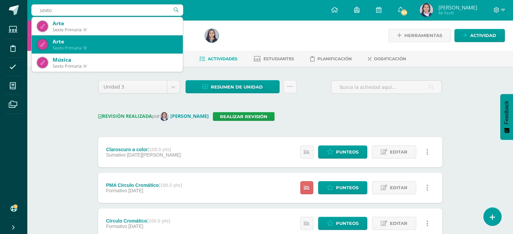
click at [131, 50] on div "Sexto Primaria 'B'" at bounding box center [115, 48] width 125 height 6
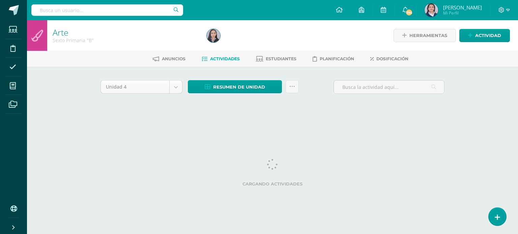
click at [177, 86] on body "Estudiantes Disciplina Asistencia Mis cursos Archivos Soporte Ayuda Reportar un…" at bounding box center [259, 63] width 518 height 126
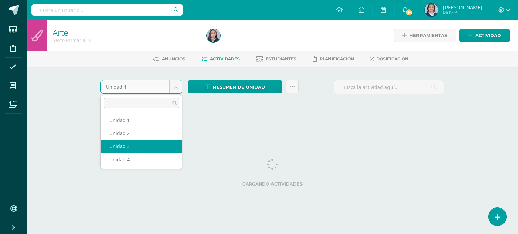
select select "Unidad 3"
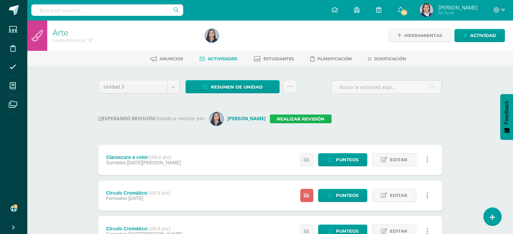
click at [276, 117] on link "Realizar revisión" at bounding box center [301, 119] width 62 height 9
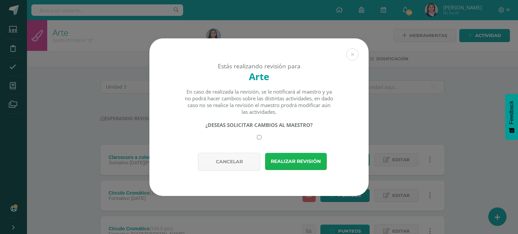
click at [284, 160] on button "Realizar revisión" at bounding box center [296, 161] width 62 height 17
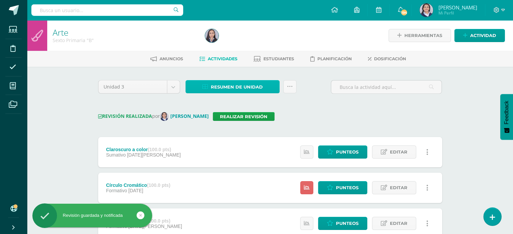
click at [231, 86] on span "Resumen de unidad" at bounding box center [237, 87] width 52 height 12
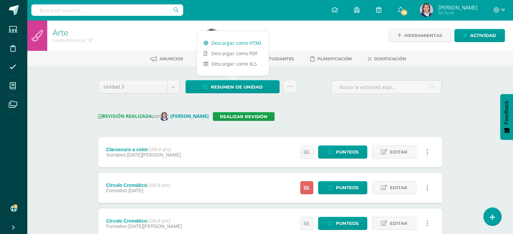
click at [234, 46] on link "Descargar como HTML" at bounding box center [233, 43] width 72 height 10
click at [290, 86] on icon at bounding box center [290, 87] width 6 height 6
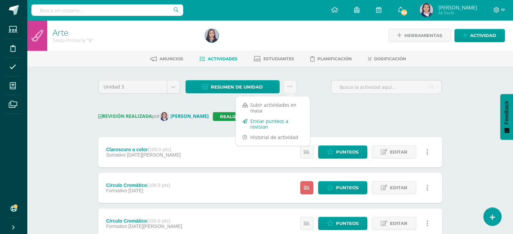
click at [266, 125] on link "Enviar punteos a revision" at bounding box center [273, 124] width 74 height 16
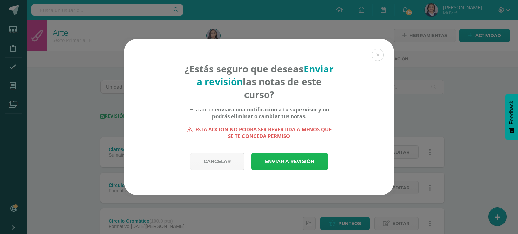
click at [292, 157] on link "Enviar a revisión" at bounding box center [289, 161] width 77 height 17
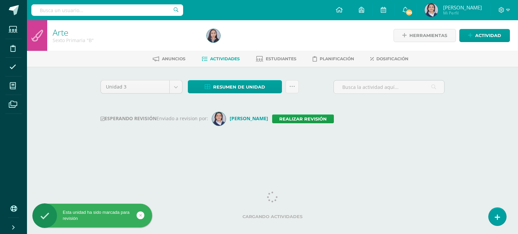
click at [83, 13] on input "text" at bounding box center [107, 9] width 152 height 11
type input "sexto"
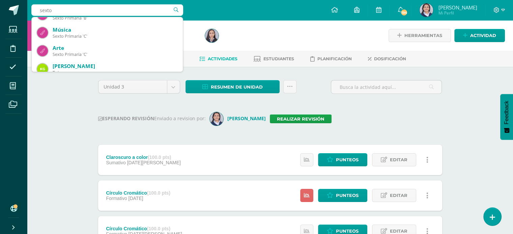
scroll to position [67, 0]
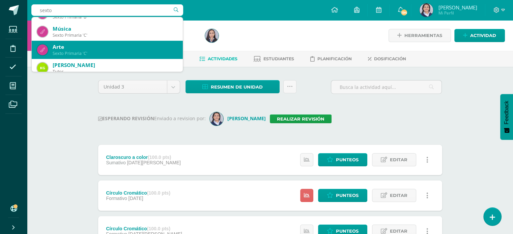
click at [90, 48] on div "Arte" at bounding box center [115, 46] width 125 height 7
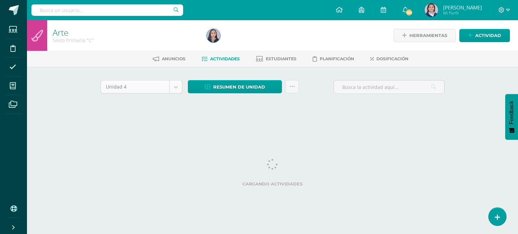
click at [179, 86] on body "Estudiantes Disciplina Asistencia Mis cursos Archivos Soporte Ayuda Reportar un…" at bounding box center [259, 63] width 518 height 126
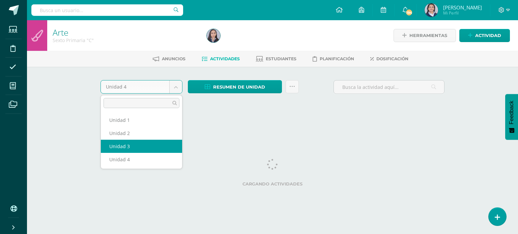
select select "Unidad 3"
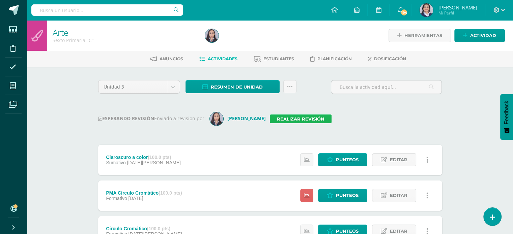
click at [283, 119] on link "Realizar revisión" at bounding box center [301, 119] width 62 height 9
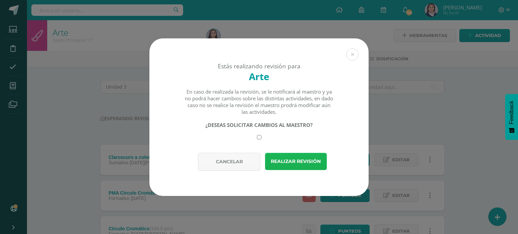
click at [290, 157] on button "Realizar revisión" at bounding box center [296, 161] width 62 height 17
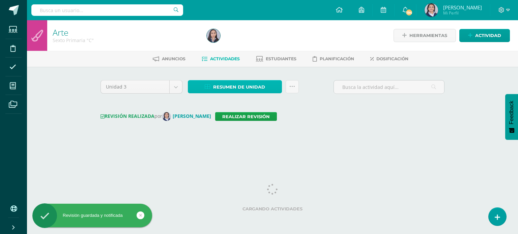
click at [245, 85] on span "Resumen de unidad" at bounding box center [239, 87] width 52 height 12
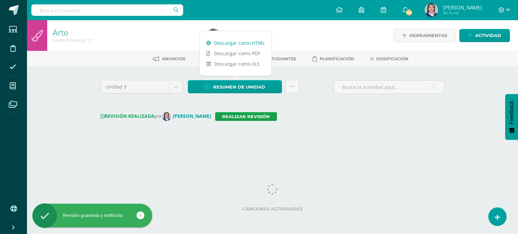
click at [237, 44] on link "Descargar como HTML" at bounding box center [236, 43] width 72 height 10
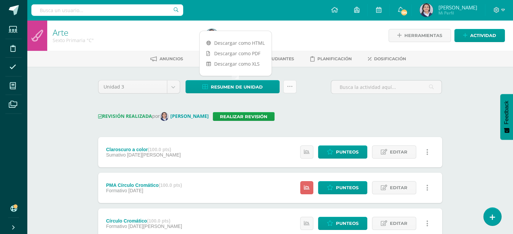
click at [291, 89] on icon at bounding box center [290, 87] width 6 height 6
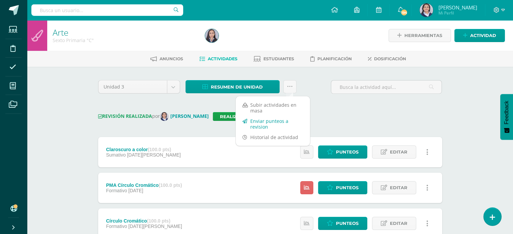
click at [267, 123] on link "Enviar punteos a revision" at bounding box center [273, 124] width 74 height 16
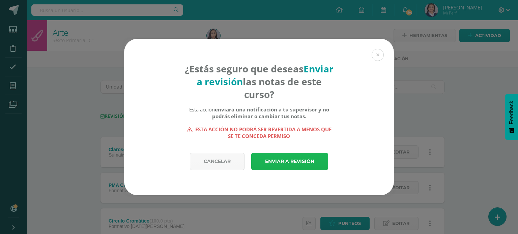
click at [304, 159] on link "Enviar a revisión" at bounding box center [289, 161] width 77 height 17
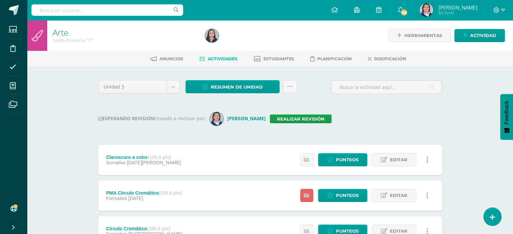
click at [462, 114] on div "Arte Sexto Primaria "C" Herramientas Detalle de asistencias Actividad Anuncios …" at bounding box center [270, 191] width 486 height 343
click at [81, 9] on input "text" at bounding box center [107, 9] width 152 height 11
type input "I curso"
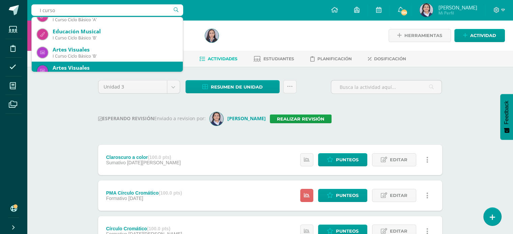
scroll to position [109, 0]
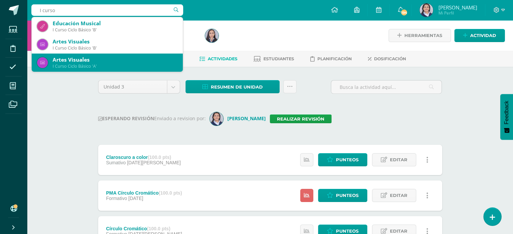
click at [75, 64] on div "I Curso Ciclo Básico 'A'" at bounding box center [115, 66] width 125 height 6
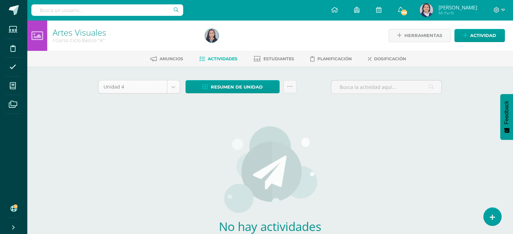
click at [177, 87] on body "Estudiantes Disciplina Asistencia Mis cursos Archivos Soporte Ayuda Reportar un…" at bounding box center [256, 145] width 513 height 290
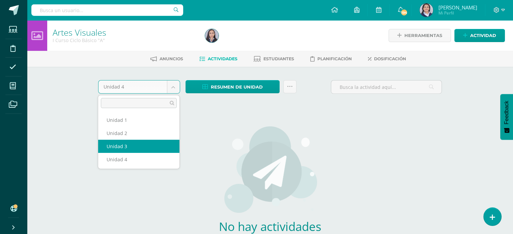
select select "Unidad 3"
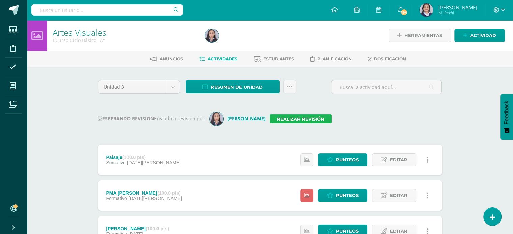
click at [272, 118] on link "Realizar revisión" at bounding box center [301, 119] width 62 height 9
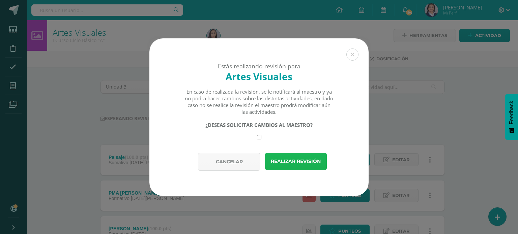
click at [289, 163] on button "Realizar revisión" at bounding box center [296, 161] width 62 height 17
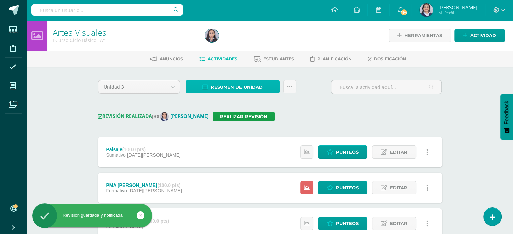
click at [242, 85] on span "Resumen de unidad" at bounding box center [237, 87] width 52 height 12
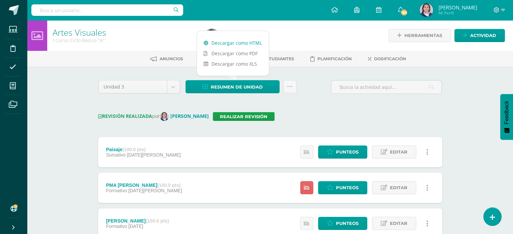
click at [230, 41] on link "Descargar como HTML" at bounding box center [233, 43] width 72 height 10
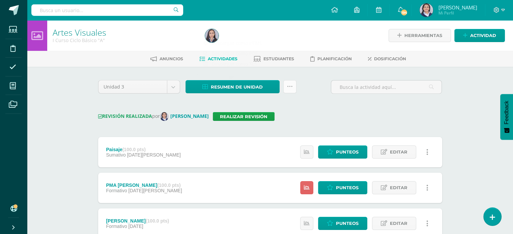
click at [289, 87] on icon at bounding box center [290, 87] width 6 height 6
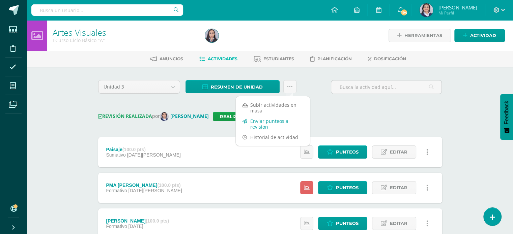
click at [272, 121] on link "Enviar punteos a revision" at bounding box center [273, 124] width 74 height 16
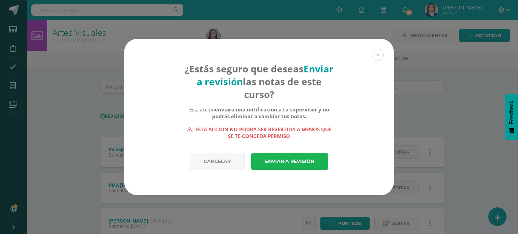
click at [283, 160] on link "Enviar a revisión" at bounding box center [289, 161] width 77 height 17
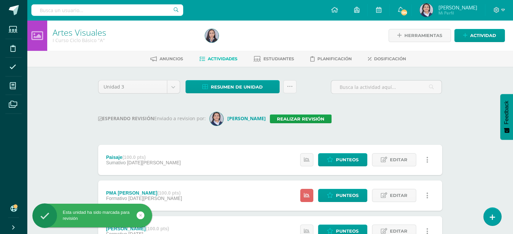
click at [109, 10] on input "text" at bounding box center [107, 9] width 152 height 11
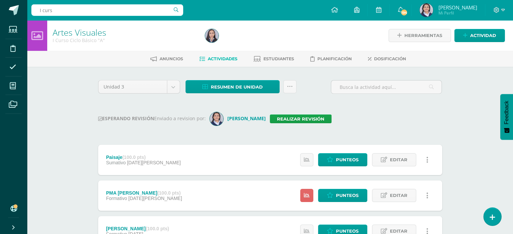
type input "I curso"
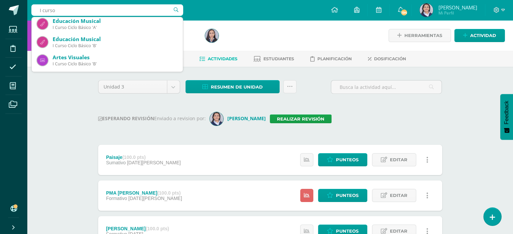
scroll to position [109, 0]
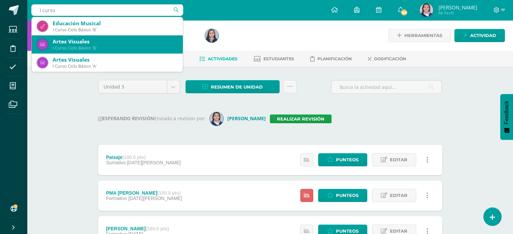
click at [68, 47] on div "I Curso Ciclo Básico 'B'" at bounding box center [115, 48] width 125 height 6
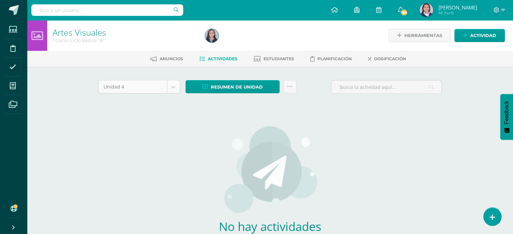
click at [176, 90] on body "Estudiantes Disciplina Asistencia Mis cursos Archivos Soporte Ayuda Reportar un…" at bounding box center [256, 145] width 513 height 290
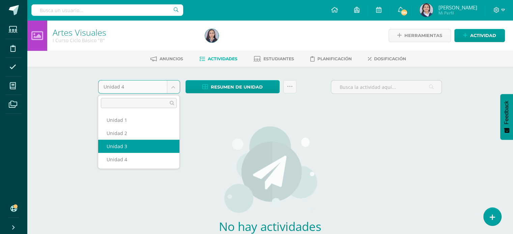
select select "Unidad 3"
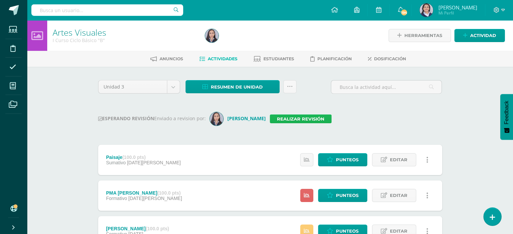
click at [270, 120] on link "Realizar revisión" at bounding box center [301, 119] width 62 height 9
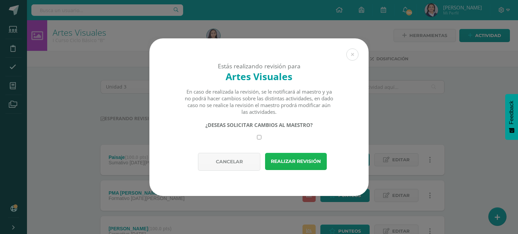
click at [280, 162] on button "Realizar revisión" at bounding box center [296, 161] width 62 height 17
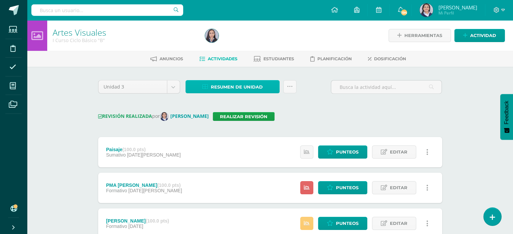
click at [223, 84] on span "Resumen de unidad" at bounding box center [237, 87] width 52 height 12
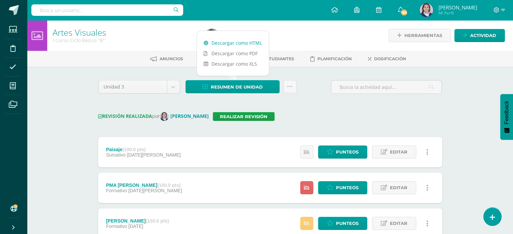
click at [225, 43] on link "Descargar como HTML" at bounding box center [233, 43] width 72 height 10
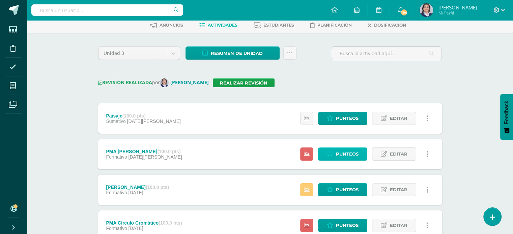
click at [337, 151] on span "Punteos" at bounding box center [347, 154] width 23 height 12
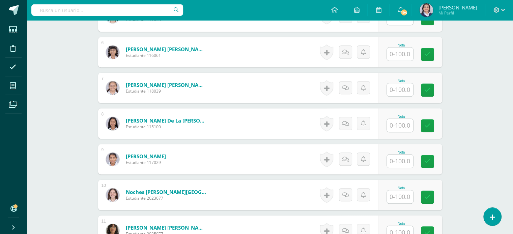
scroll to position [421, 0]
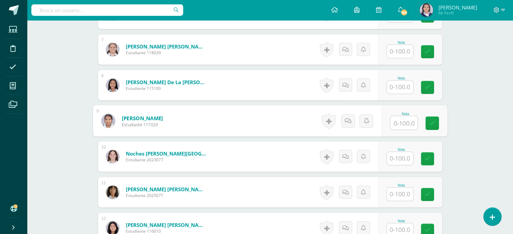
click at [399, 120] on input "text" at bounding box center [403, 122] width 27 height 13
type input "80"
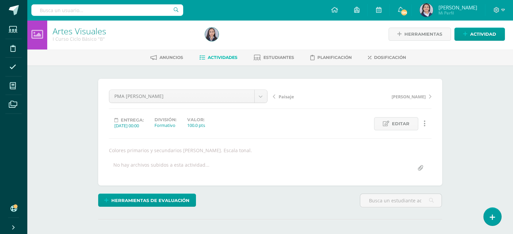
scroll to position [0, 0]
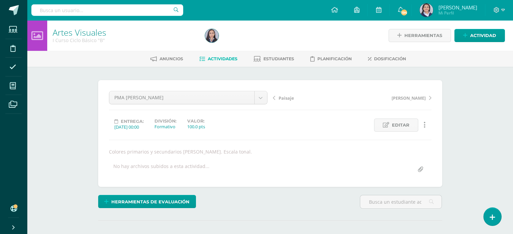
click at [213, 59] on span "Actividades" at bounding box center [223, 58] width 30 height 5
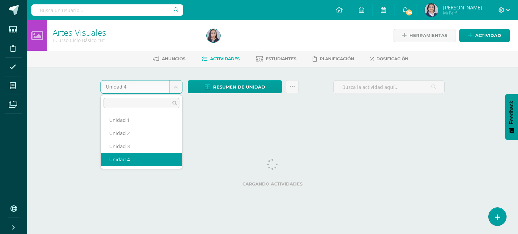
click at [174, 89] on body "Estudiantes Disciplina Asistencia Mis cursos Archivos Soporte Ayuda Reportar un…" at bounding box center [259, 63] width 518 height 126
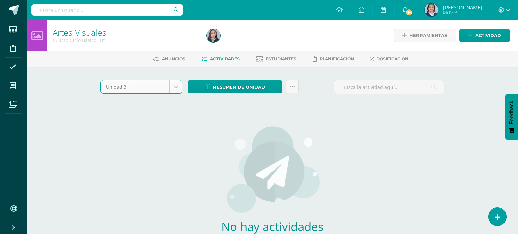
select select "Unidad 3"
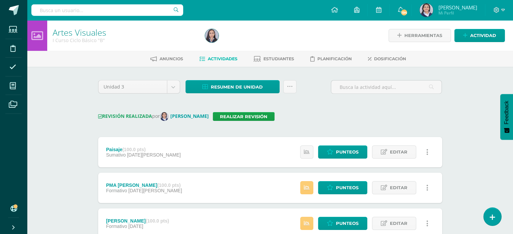
click at [75, 9] on input "text" at bounding box center [107, 9] width 152 height 11
type input "II curso"
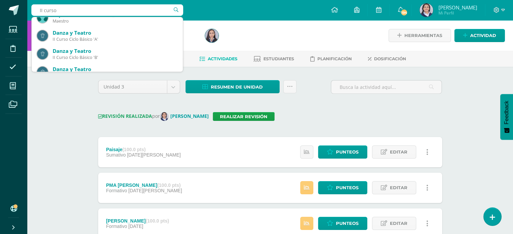
scroll to position [8, 0]
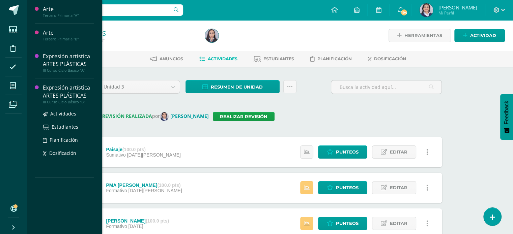
click at [57, 106] on div "Actividades Estudiantes Planificación Dosificación" at bounding box center [68, 139] width 51 height 68
click at [7, 85] on span at bounding box center [12, 85] width 15 height 15
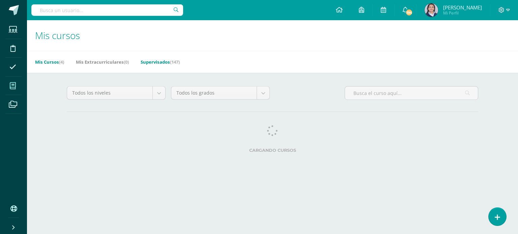
click at [156, 60] on link "Supervisados (147)" at bounding box center [160, 62] width 39 height 11
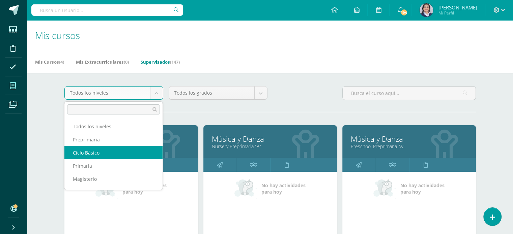
select select "7"
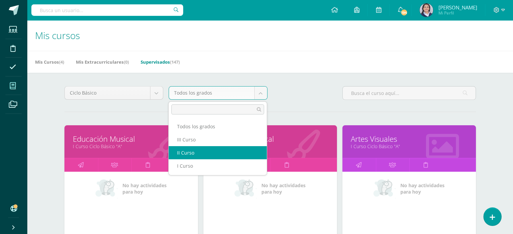
select select "19"
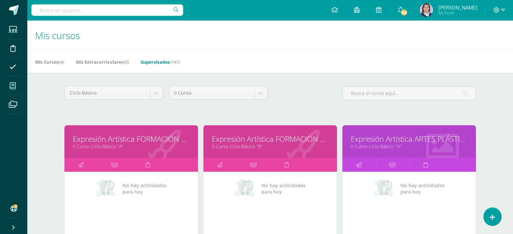
scroll to position [34, 0]
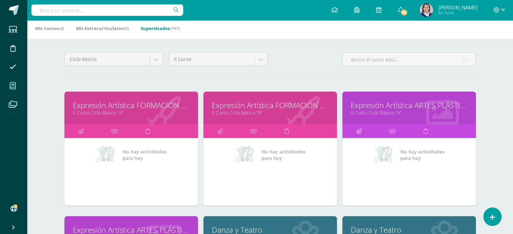
click at [361, 128] on icon at bounding box center [359, 131] width 6 height 13
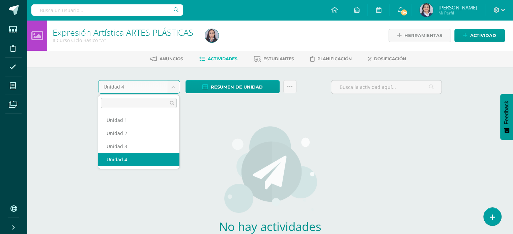
click at [173, 89] on body "Estudiantes Disciplina Asistencia Mis cursos Archivos Soporte Ayuda Reportar un…" at bounding box center [256, 145] width 513 height 290
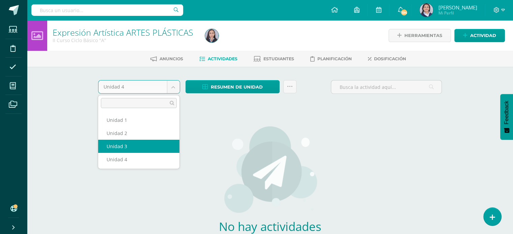
select select "Unidad 3"
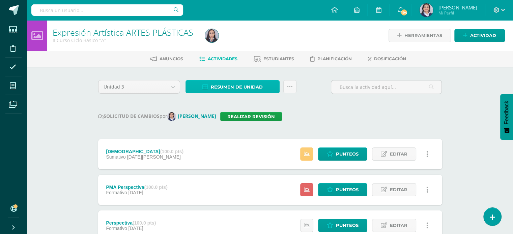
click at [239, 85] on span "Resumen de unidad" at bounding box center [237, 87] width 52 height 12
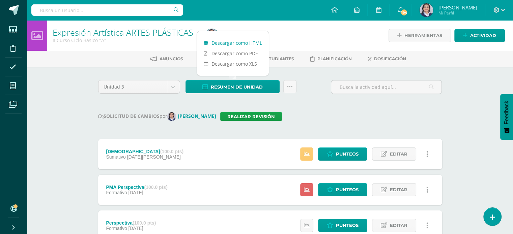
click at [229, 43] on link "Descargar como HTML" at bounding box center [233, 43] width 72 height 10
click at [327, 111] on div "Unidad 3 Unidad 1 Unidad 2 Unidad 3 Unidad 4 Resumen de unidad Subir actividade…" at bounding box center [269, 212] width 349 height 264
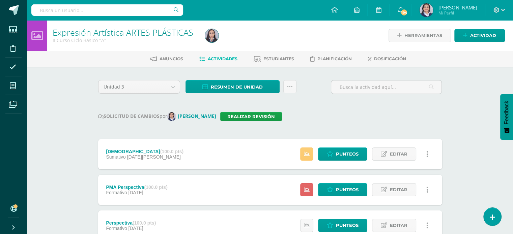
click at [93, 10] on input "text" at bounding box center [107, 9] width 152 height 11
type input "V bach"
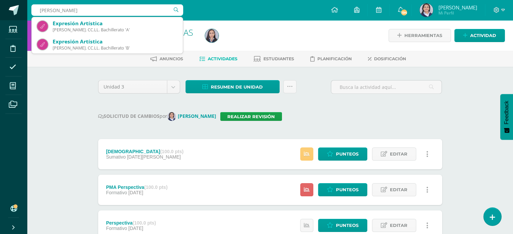
drag, startPoint x: 64, startPoint y: 10, endPoint x: 11, endPoint y: 10, distance: 52.9
click at [11, 10] on body "Estudiantes Disciplina Asistencia Mis cursos Archivos Soporte Ayuda Reportar un…" at bounding box center [256, 178] width 513 height 357
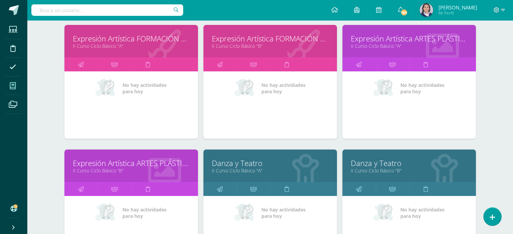
scroll to position [101, 0]
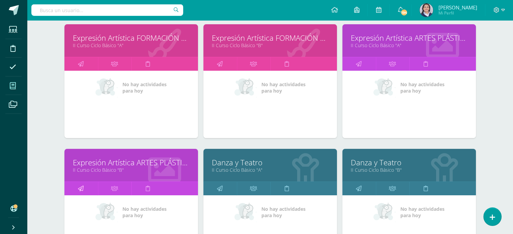
click at [84, 188] on link at bounding box center [80, 188] width 33 height 13
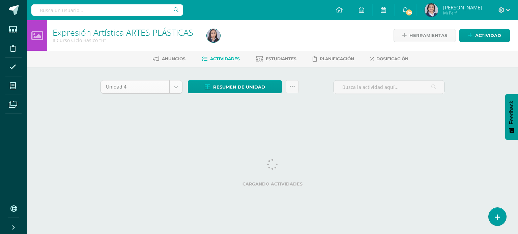
click at [177, 87] on body "Estudiantes Disciplina Asistencia Mis cursos Archivos Soporte Ayuda Reportar un…" at bounding box center [259, 63] width 518 height 126
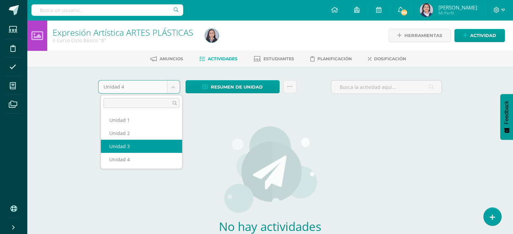
select select "Unidad 3"
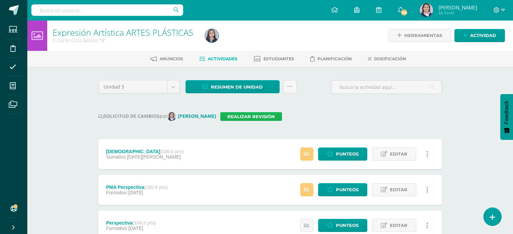
click at [255, 117] on link "Realizar revisión" at bounding box center [251, 116] width 62 height 9
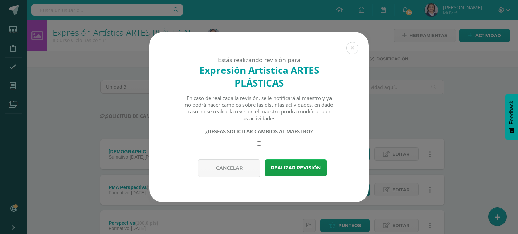
click at [418, 92] on div "Estás realizando revisión para Expresión Artística ARTES PLÁSTICAS En caso de r…" at bounding box center [259, 117] width 512 height 171
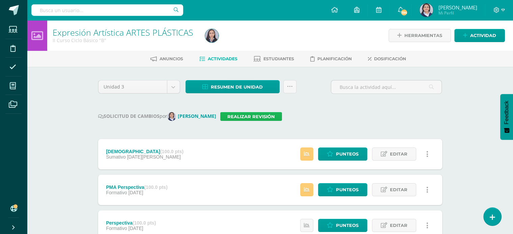
click at [245, 118] on link "Realizar revisión" at bounding box center [251, 116] width 62 height 9
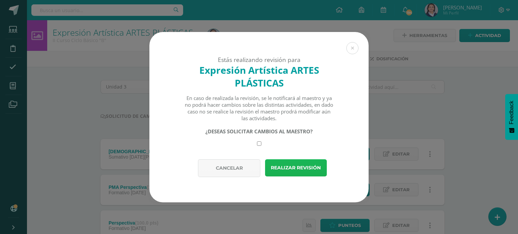
click at [294, 168] on button "Realizar revisión" at bounding box center [296, 167] width 62 height 17
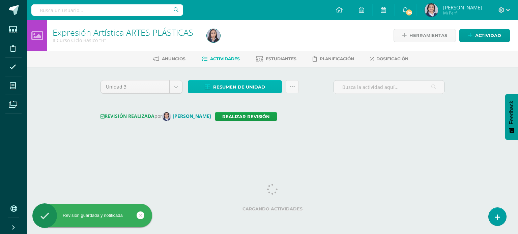
click at [240, 84] on span "Resumen de unidad" at bounding box center [239, 87] width 52 height 12
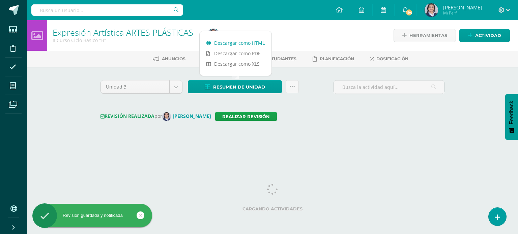
click at [237, 43] on link "Descargar como HTML" at bounding box center [236, 43] width 72 height 10
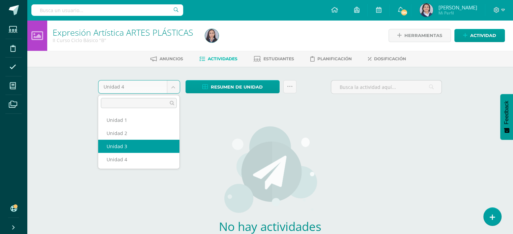
click at [175, 89] on body "Estudiantes Disciplina Asistencia Mis cursos Archivos Soporte Ayuda Reportar un…" at bounding box center [256, 145] width 513 height 290
select select "Unidad 3"
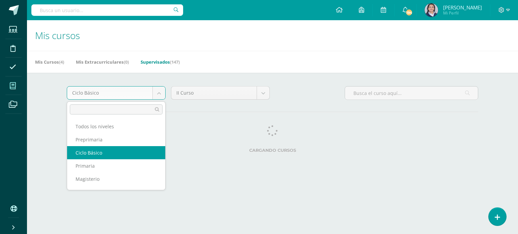
click at [161, 93] on body "Estudiantes Disciplina Asistencia Mis cursos Archivos Soporte Ayuda Reportar un…" at bounding box center [259, 84] width 518 height 169
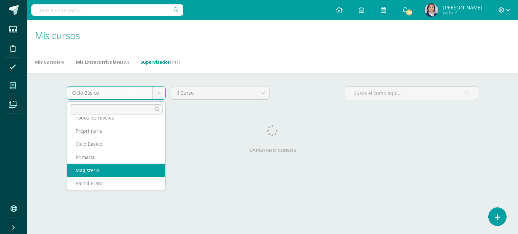
scroll to position [11, 0]
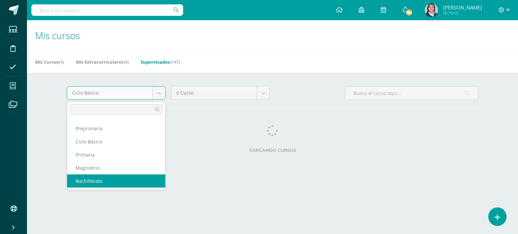
select select "9"
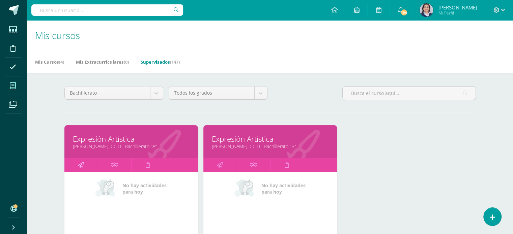
click at [80, 166] on icon at bounding box center [81, 164] width 6 height 13
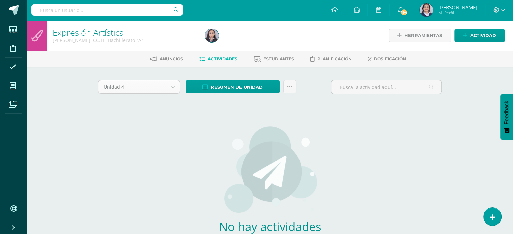
click at [170, 89] on body "Estudiantes Disciplina Asistencia Mis cursos Archivos Soporte Ayuda Reportar un…" at bounding box center [256, 145] width 513 height 290
select select "Unidad 3"
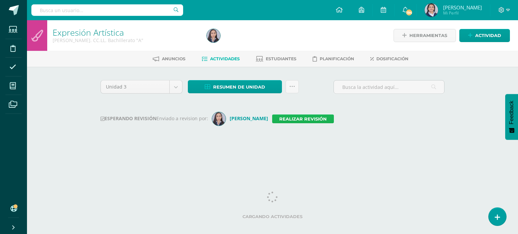
click at [288, 120] on link "Realizar revisión" at bounding box center [303, 119] width 62 height 9
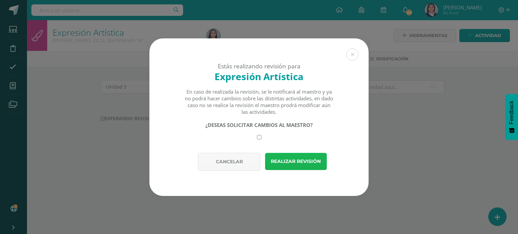
click at [303, 166] on button "Realizar revisión" at bounding box center [296, 161] width 62 height 17
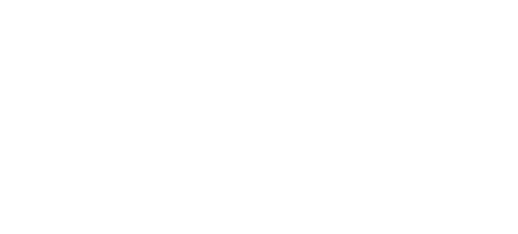
click at [0, 0] on html at bounding box center [0, 0] width 0 height 0
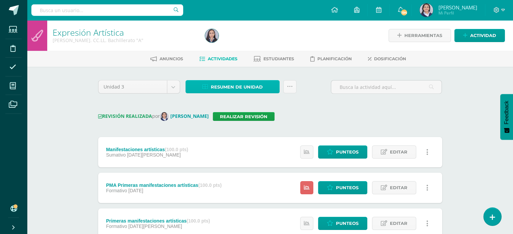
click at [251, 86] on span "Resumen de unidad" at bounding box center [237, 87] width 52 height 12
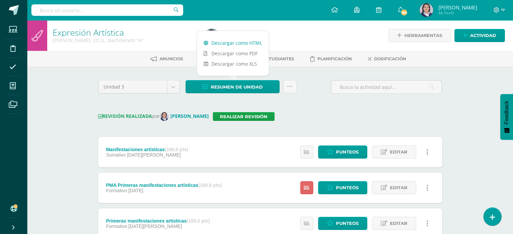
click at [248, 45] on link "Descargar como HTML" at bounding box center [233, 43] width 72 height 10
click at [290, 86] on icon at bounding box center [290, 87] width 6 height 6
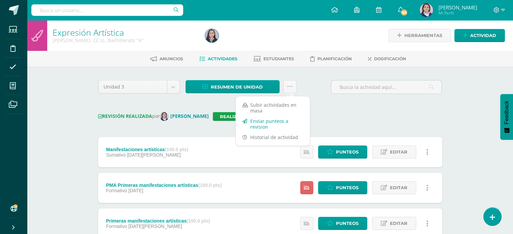
click at [278, 122] on link "Enviar punteos a revision" at bounding box center [273, 124] width 74 height 16
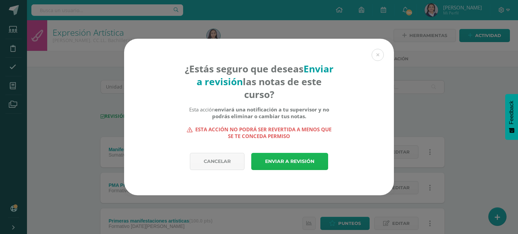
click at [301, 162] on link "Enviar a revisión" at bounding box center [289, 161] width 77 height 17
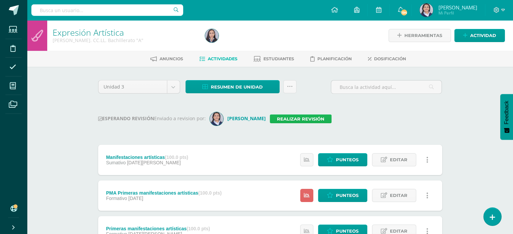
click at [289, 118] on link "Realizar revisión" at bounding box center [301, 119] width 62 height 9
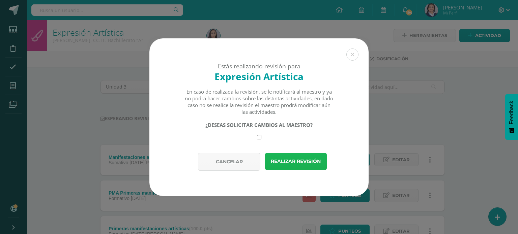
click at [301, 156] on button "Realizar revisión" at bounding box center [296, 161] width 62 height 17
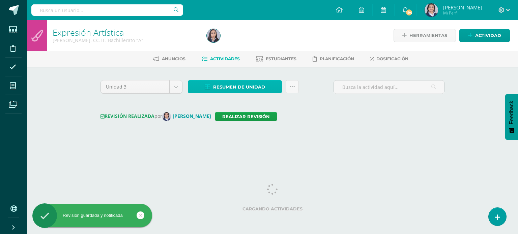
click at [223, 89] on span "Resumen de unidad" at bounding box center [239, 87] width 52 height 12
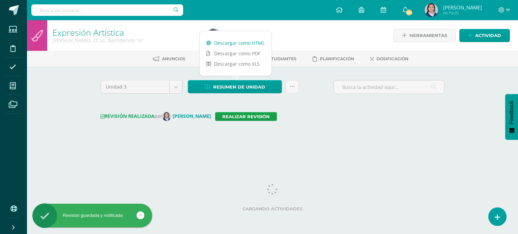
click at [223, 45] on link "Descargar como HTML" at bounding box center [236, 43] width 72 height 10
